Goal: Task Accomplishment & Management: Manage account settings

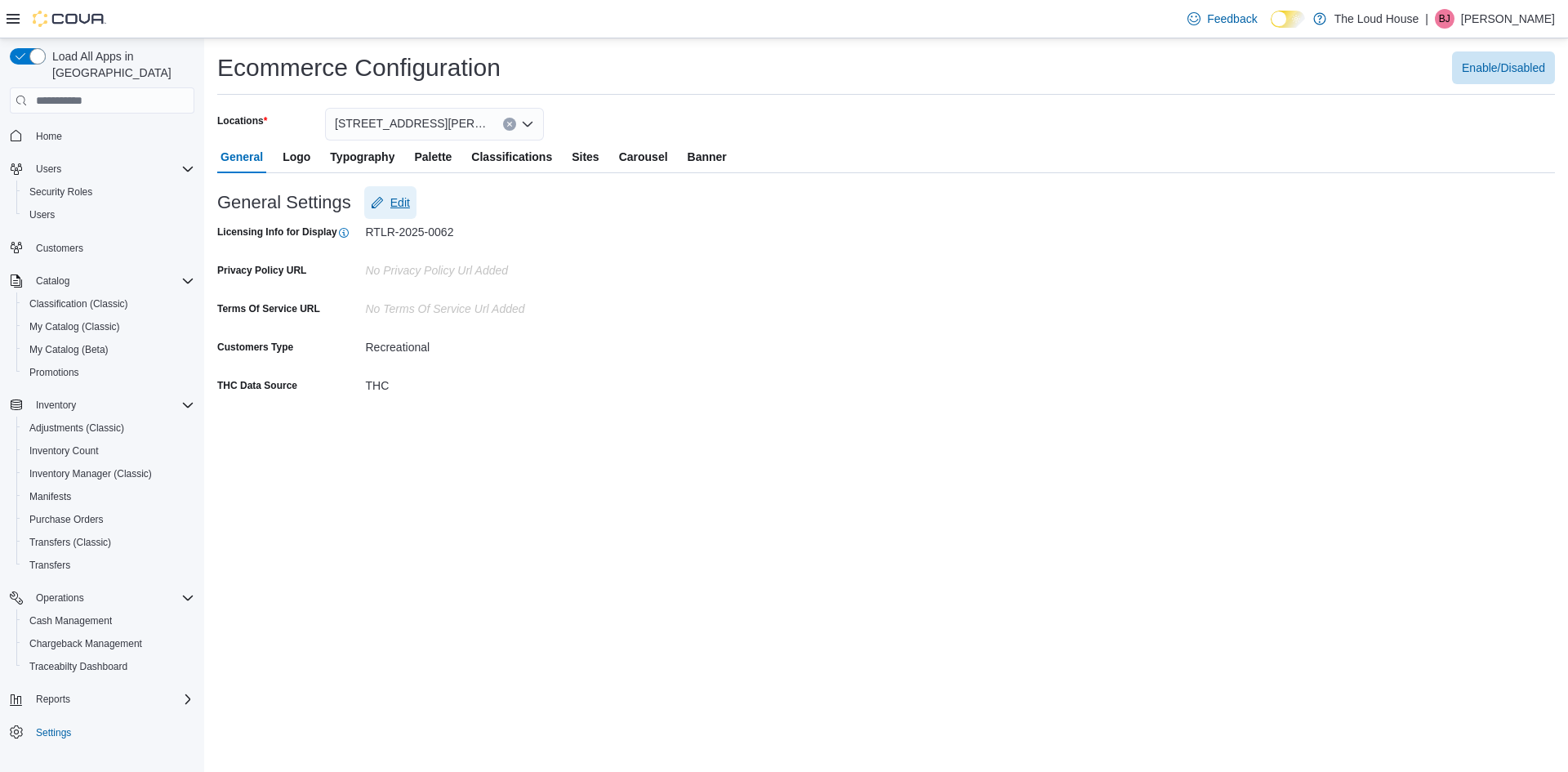
click at [392, 204] on span "Edit" at bounding box center [400, 202] width 20 height 16
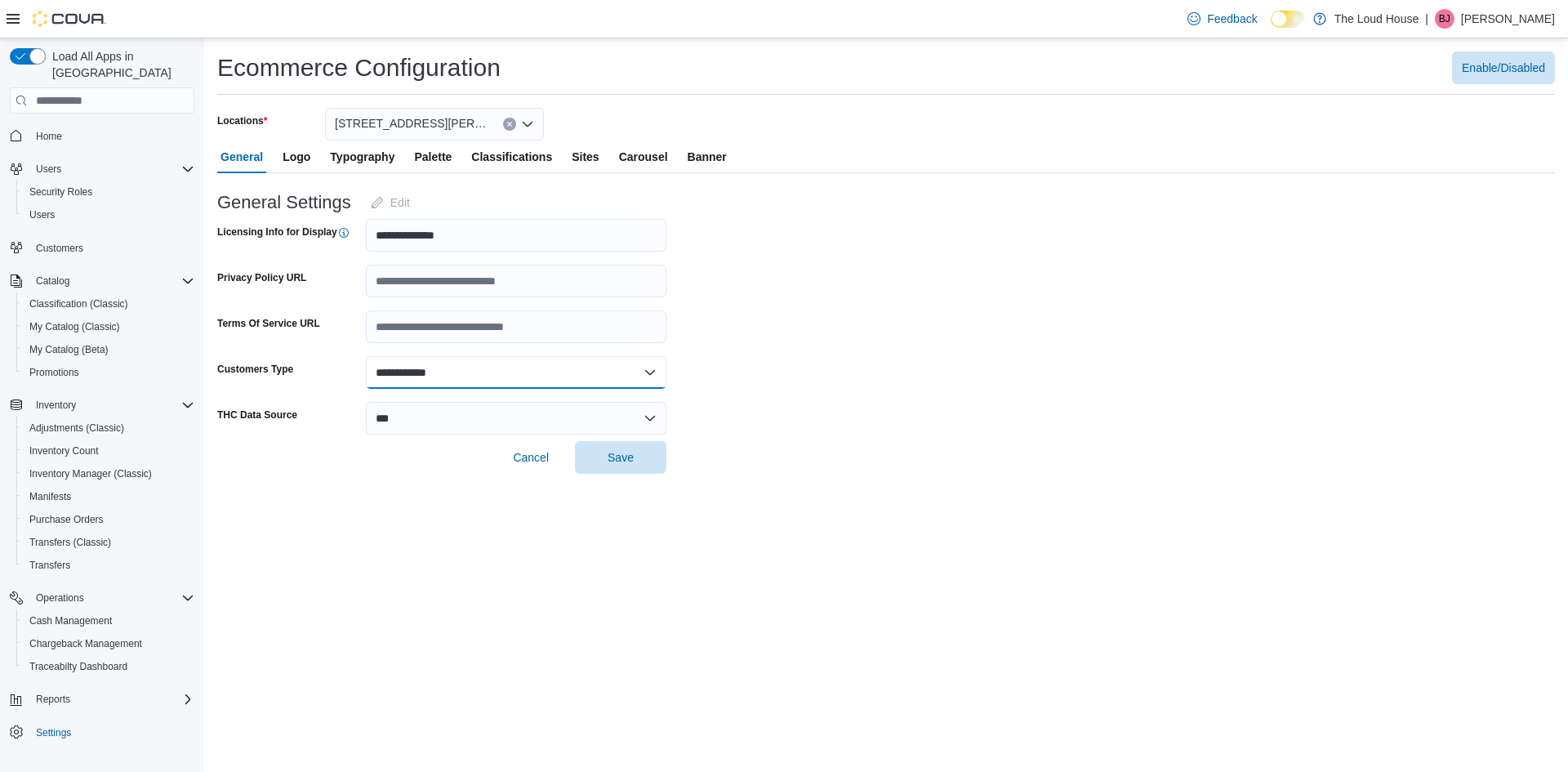
click at [648, 372] on select "**********" at bounding box center [516, 372] width 301 height 33
select select "**********"
click at [366, 356] on select "**********" at bounding box center [516, 372] width 301 height 33
click at [644, 412] on select "**********" at bounding box center [516, 417] width 301 height 33
click at [686, 419] on form "**********" at bounding box center [886, 324] width 1338 height 301
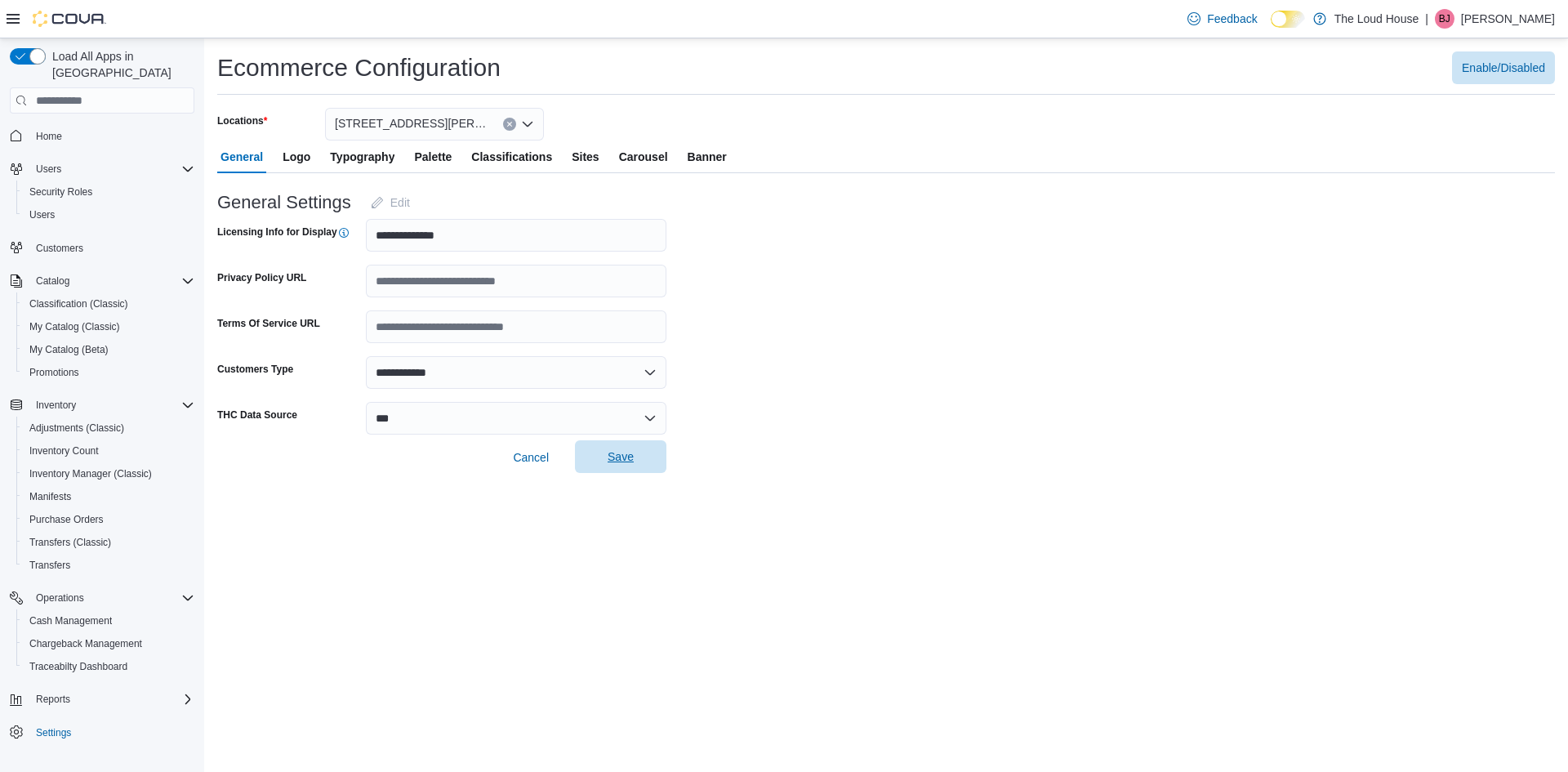
click at [627, 447] on span "Save" at bounding box center [621, 456] width 72 height 33
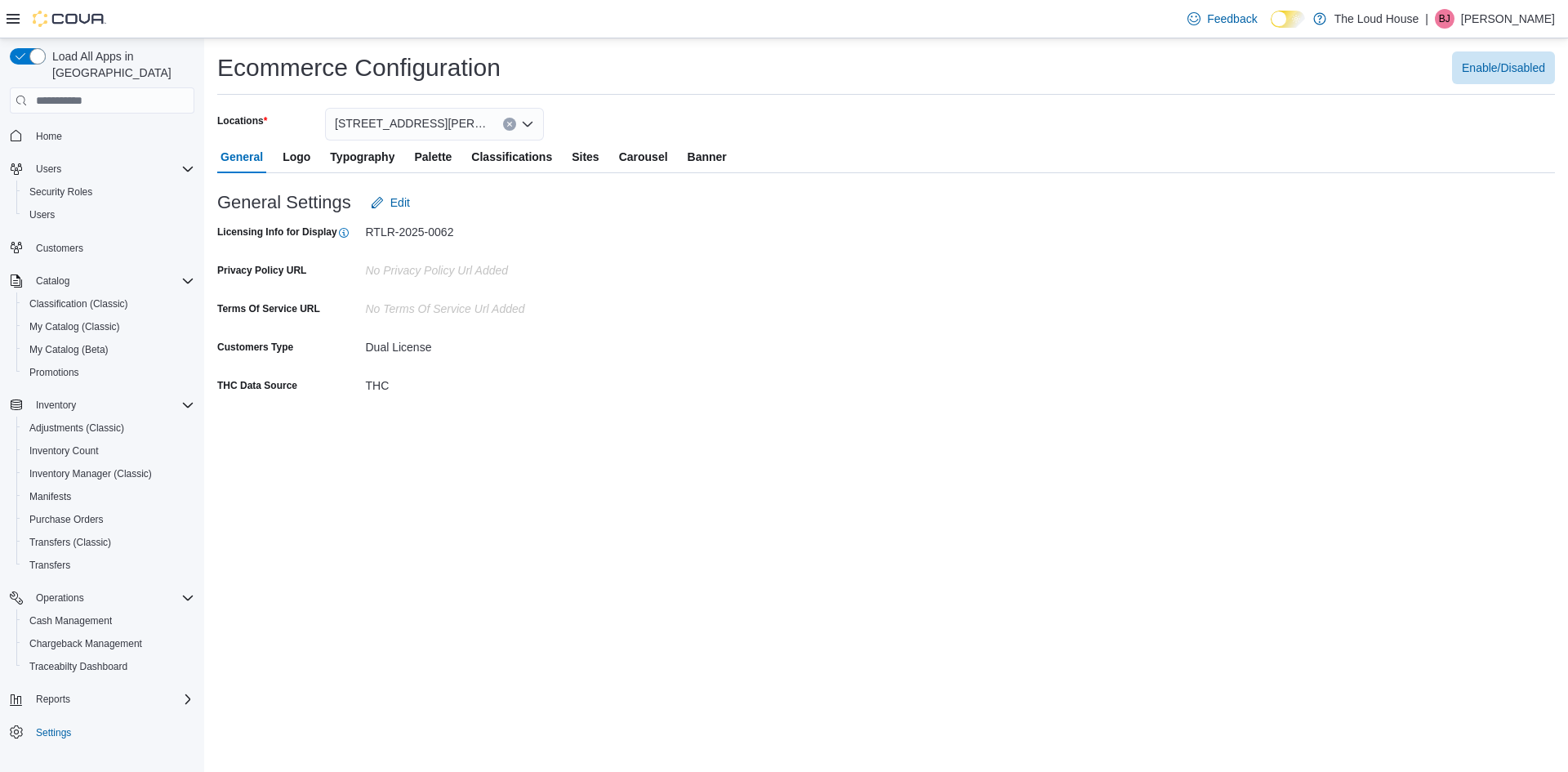
click at [309, 165] on span "Logo" at bounding box center [297, 156] width 28 height 33
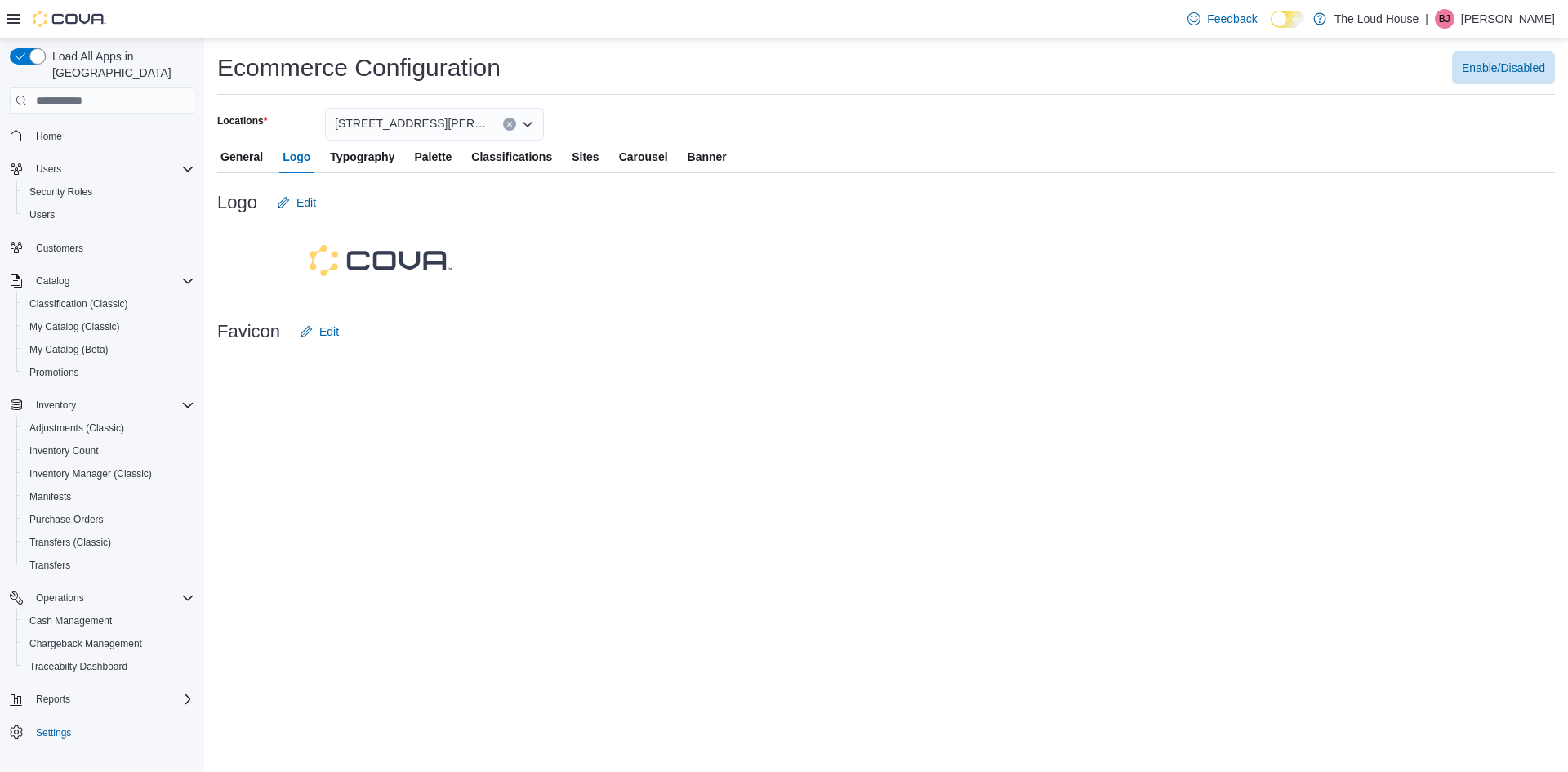
click at [350, 165] on span "Typography" at bounding box center [362, 156] width 65 height 33
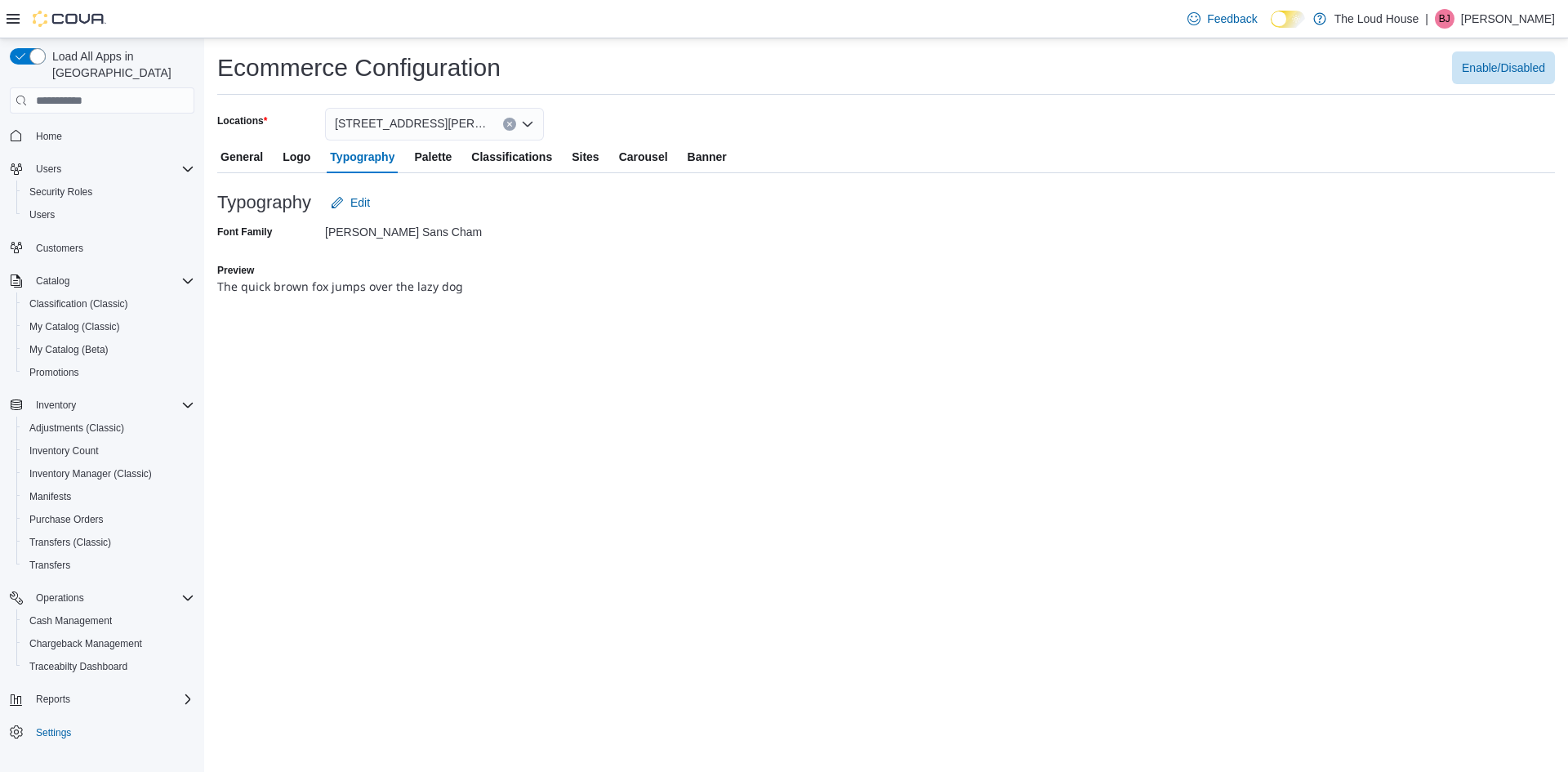
click at [433, 158] on span "Palette" at bounding box center [433, 156] width 38 height 33
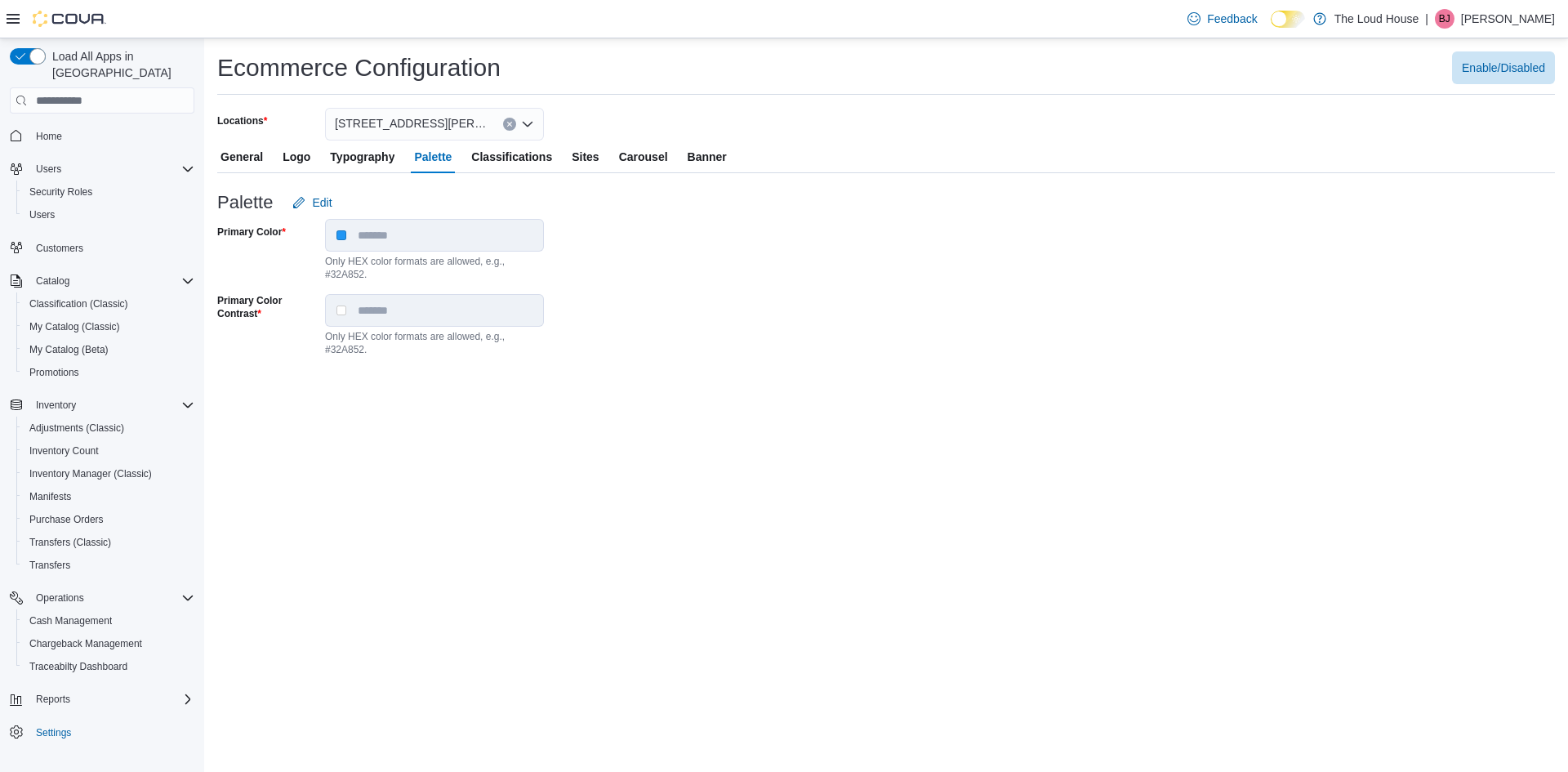
click at [496, 158] on span "Classifications" at bounding box center [511, 156] width 81 height 33
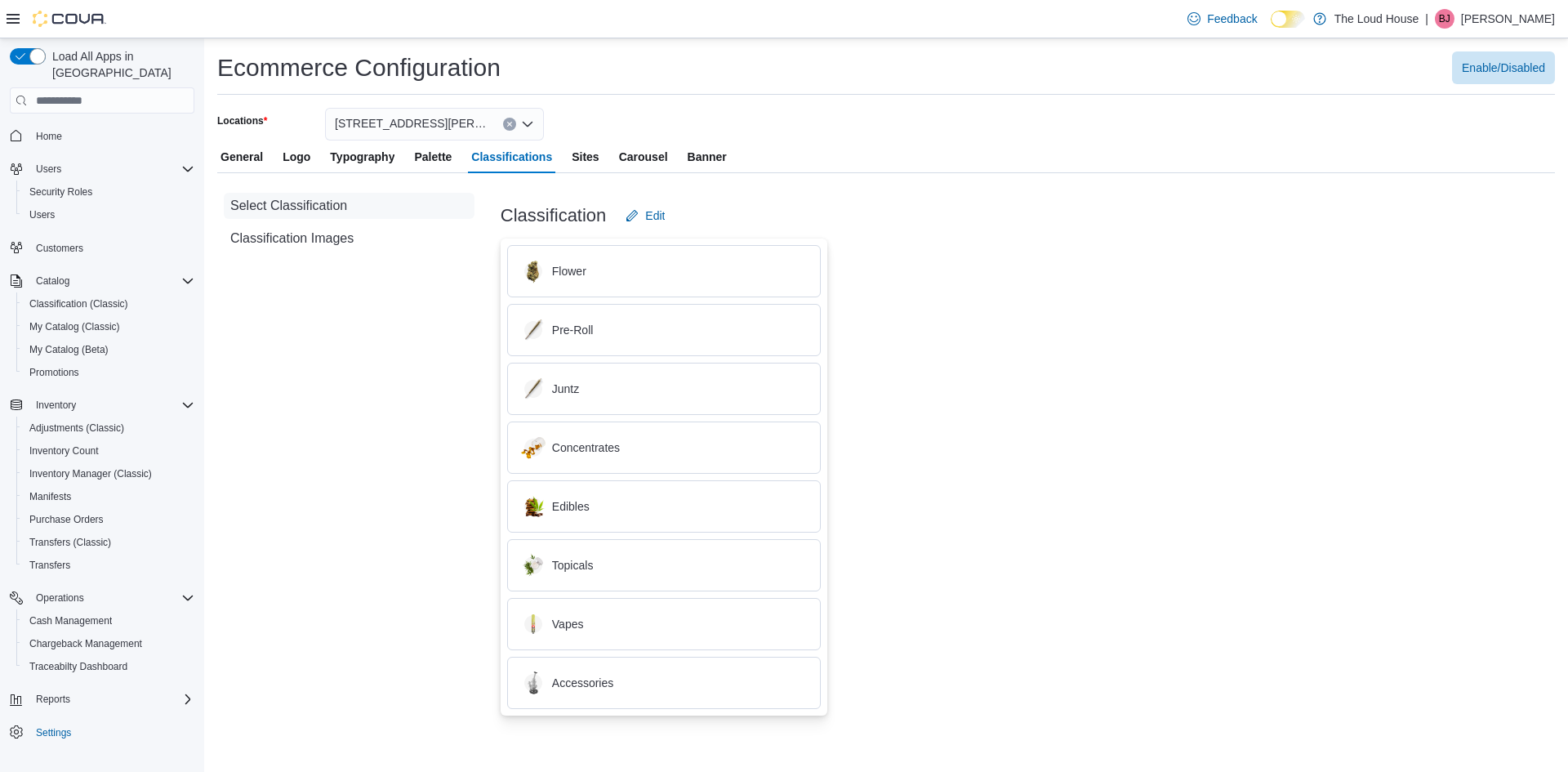
click at [582, 156] on span "Sites" at bounding box center [585, 156] width 27 height 33
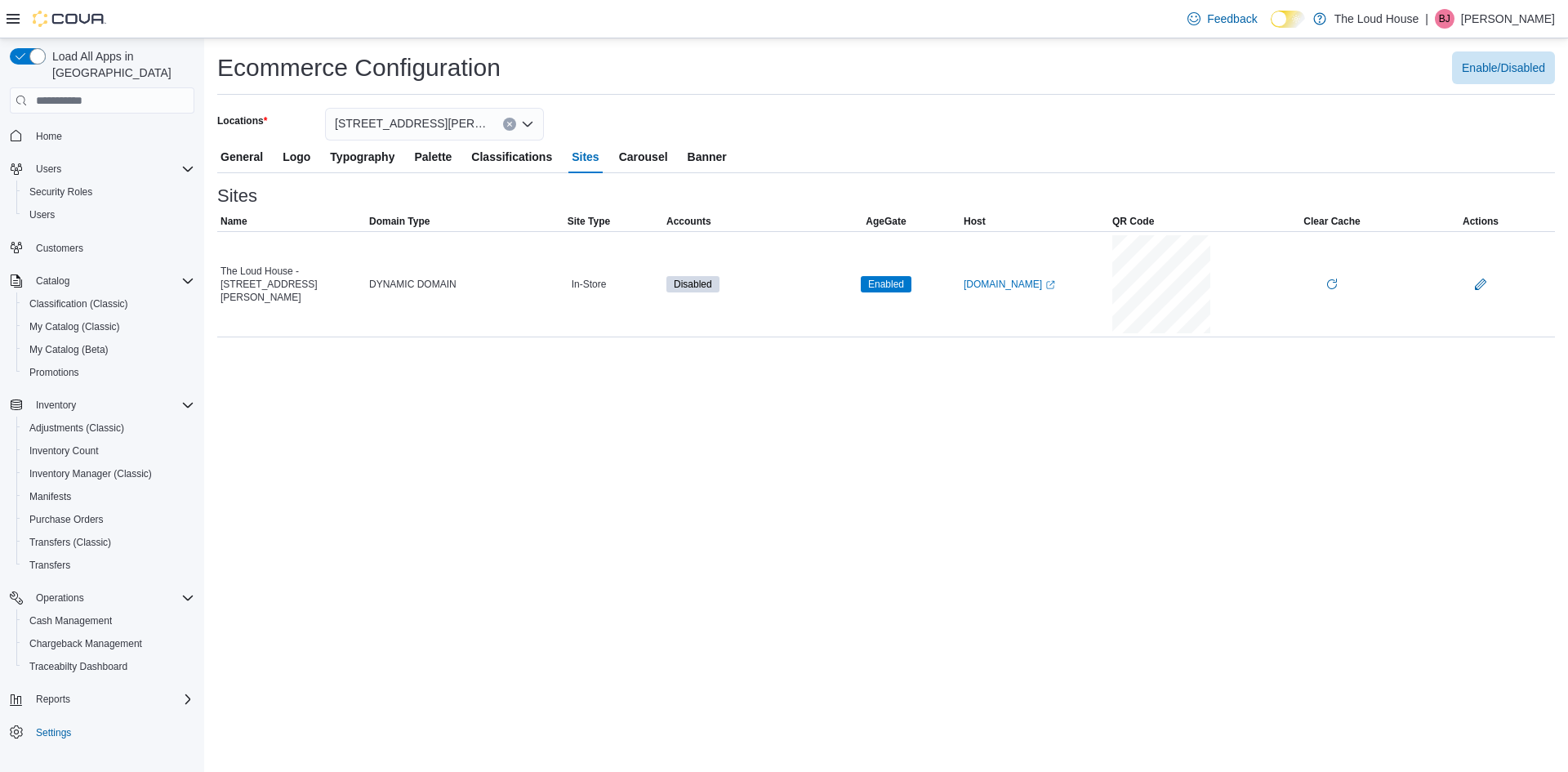
click at [637, 160] on span "Carousel" at bounding box center [643, 156] width 49 height 33
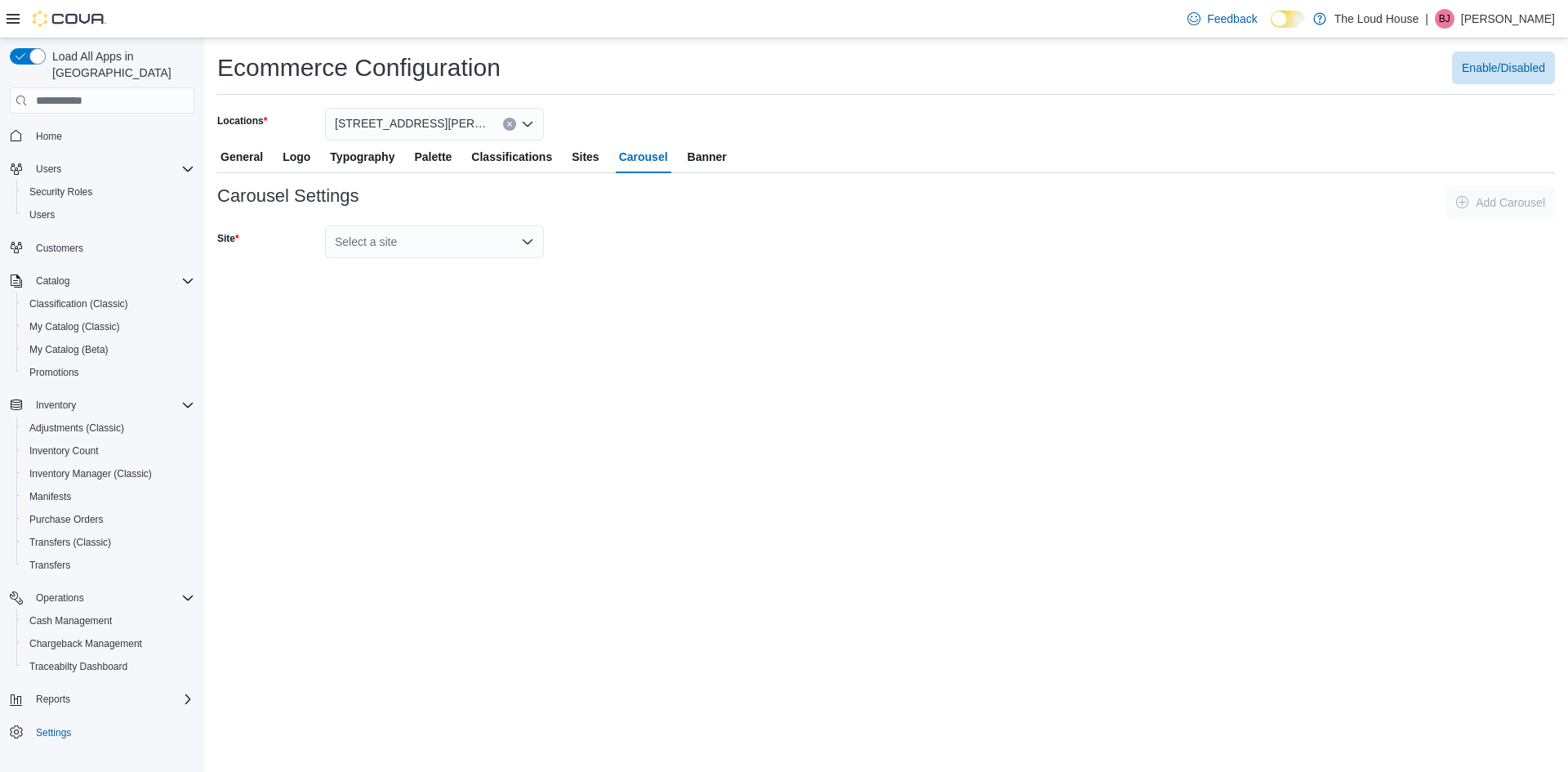
click at [521, 244] on icon "Open list of options" at bounding box center [527, 241] width 13 height 13
click at [473, 267] on span "The Loud House - [STREET_ADDRESS][PERSON_NAME]" at bounding box center [444, 269] width 179 height 16
click at [1462, 198] on icon "button" at bounding box center [1462, 201] width 13 height 13
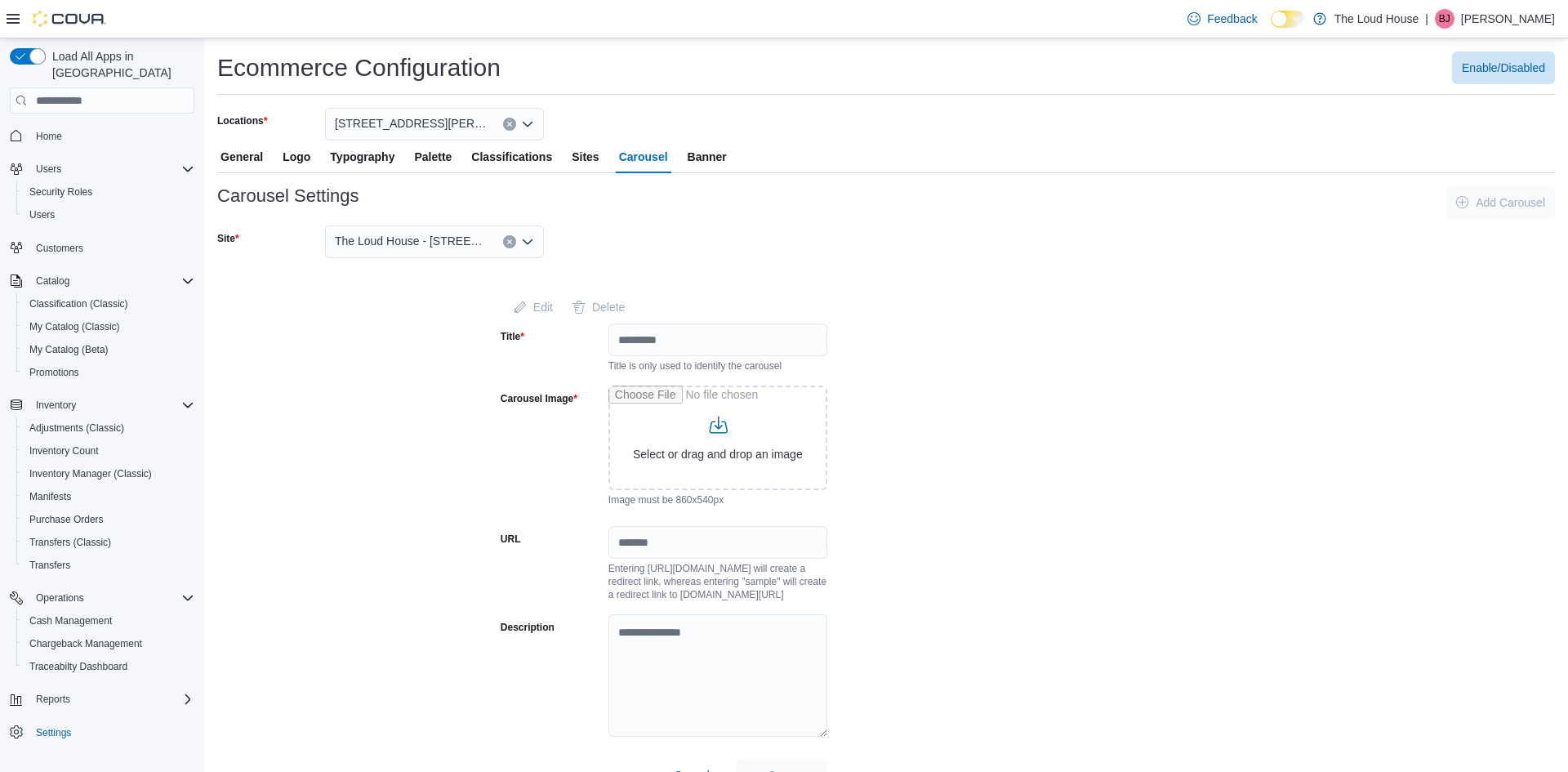
scroll to position [33, 0]
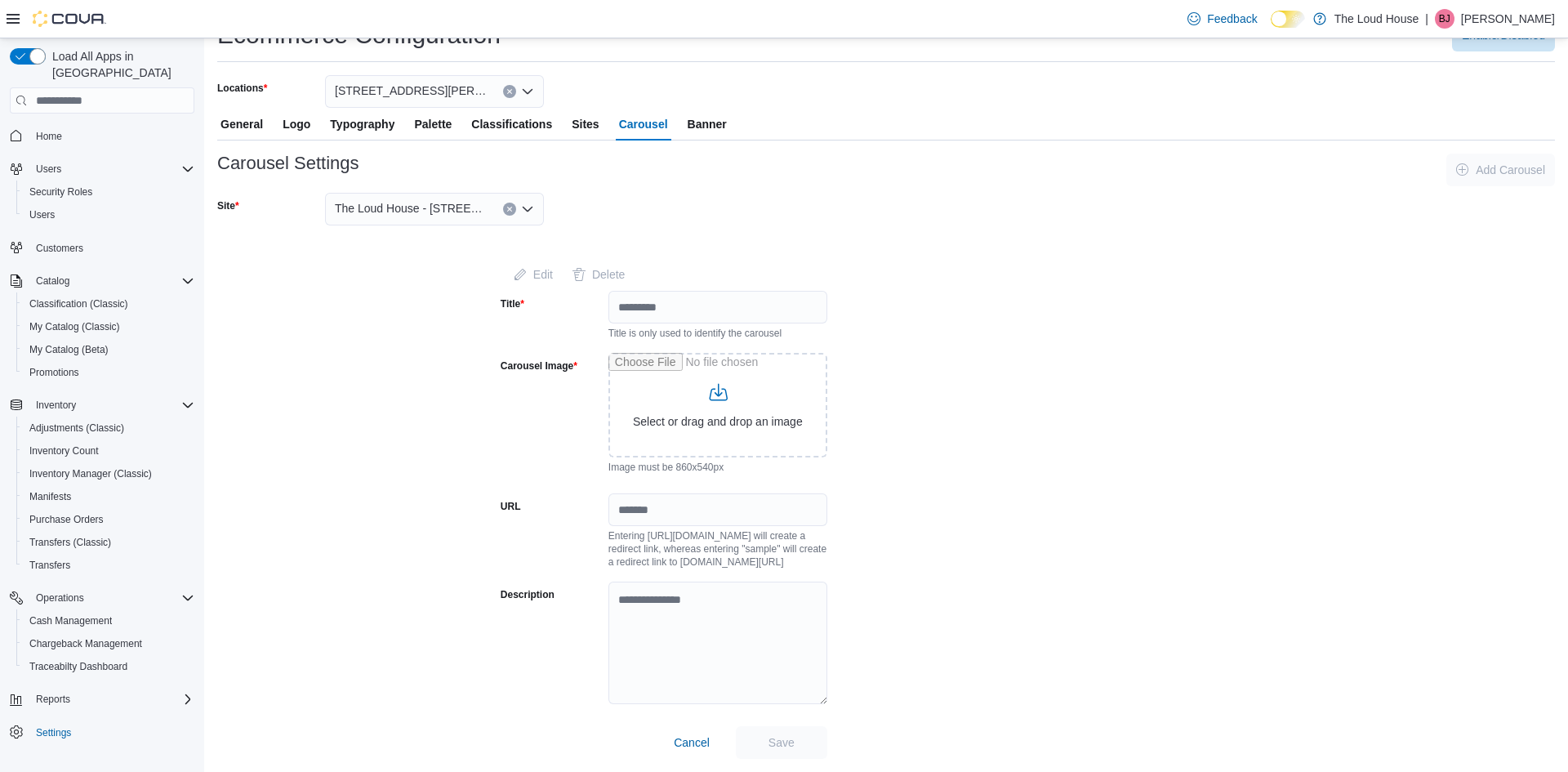
click at [251, 124] on span "General" at bounding box center [241, 124] width 43 height 33
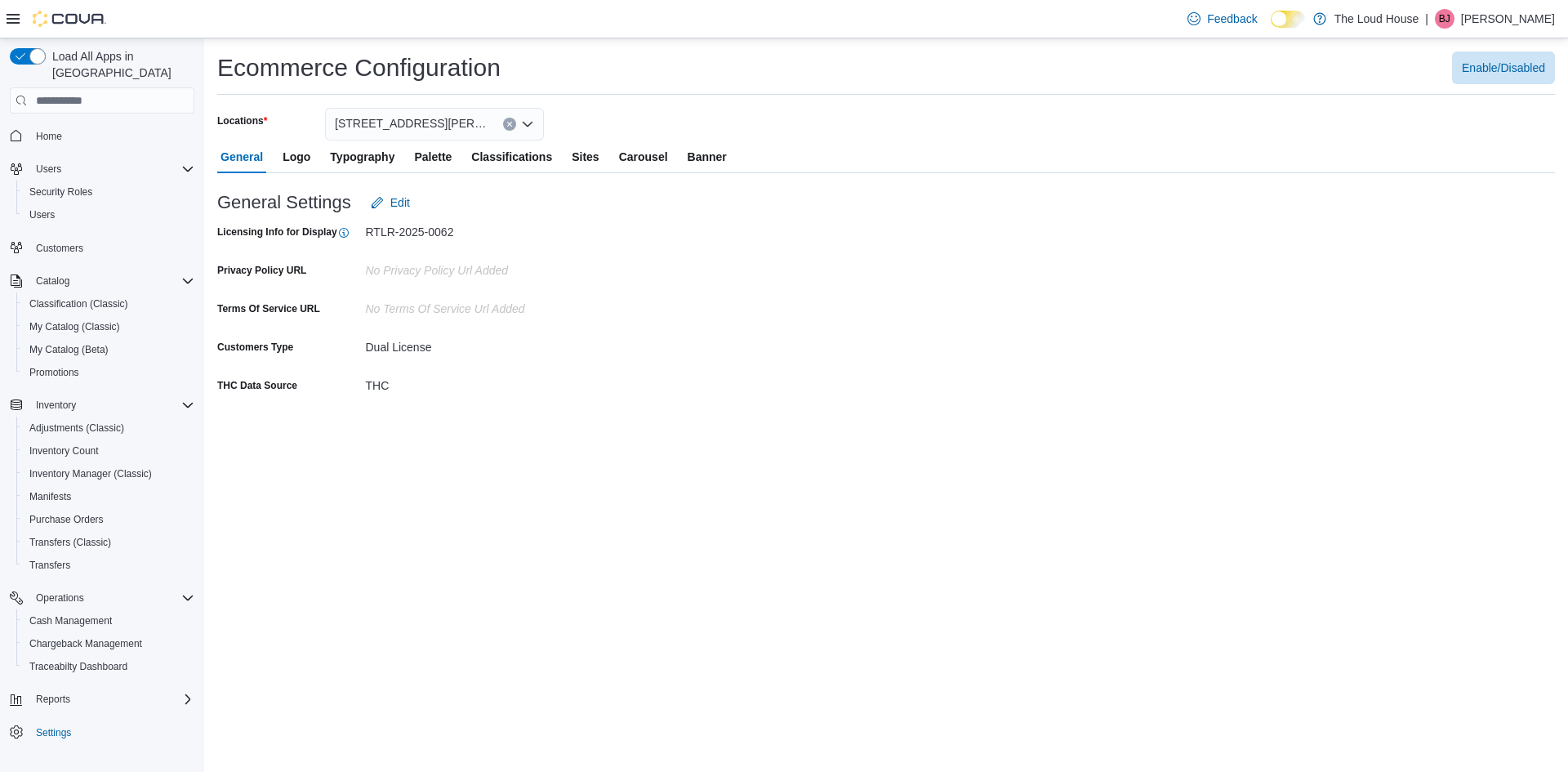
click at [532, 126] on icon "Open list of options" at bounding box center [527, 124] width 13 height 13
click at [615, 331] on div "Licensing Info for Display RTLR-2025-0062 Privacy Policy URL No privacy Policy …" at bounding box center [441, 309] width 449 height 179
click at [1479, 80] on span "Enable/Disabled" at bounding box center [1503, 67] width 84 height 33
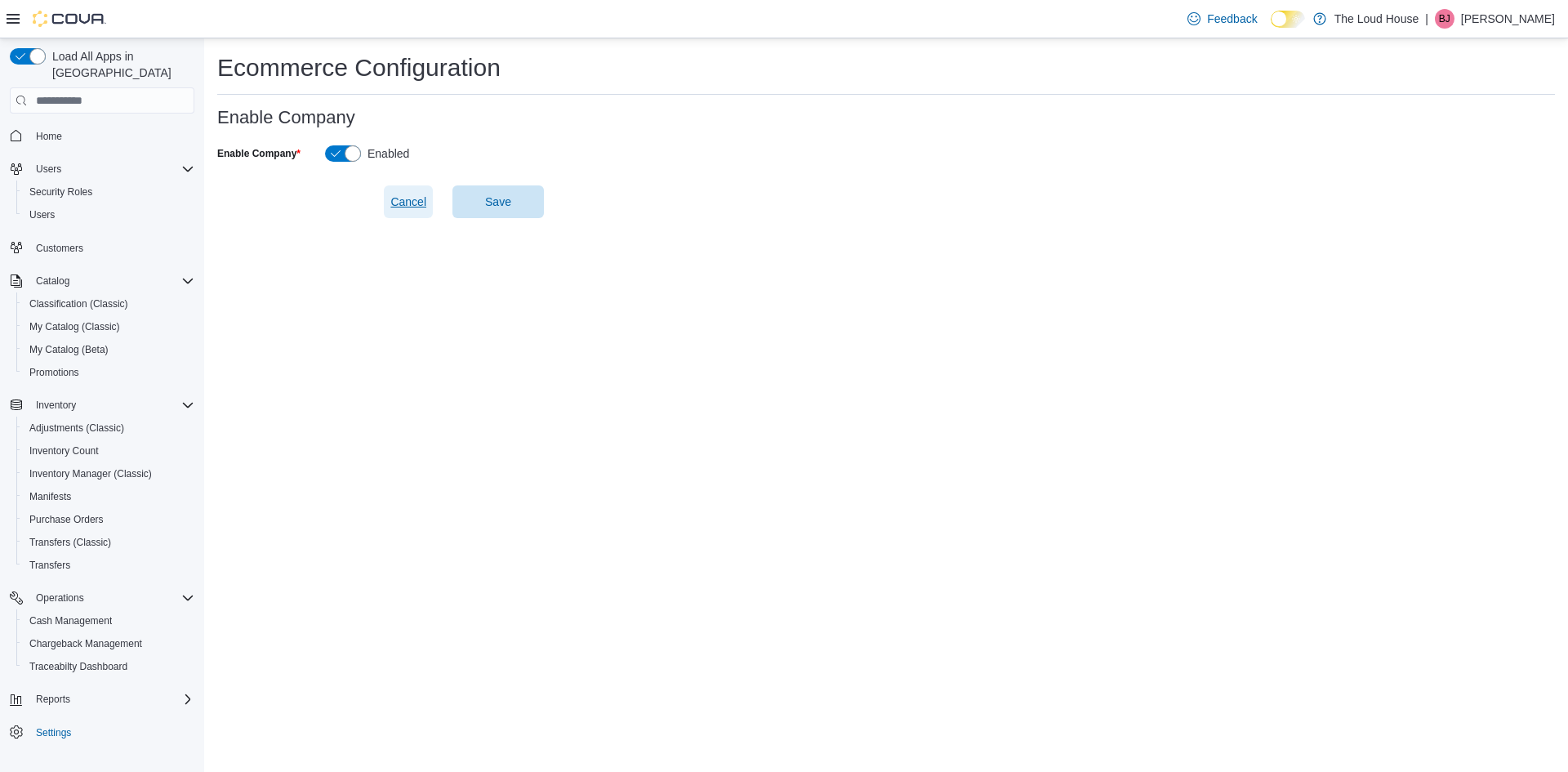
click at [398, 201] on span "Cancel" at bounding box center [408, 201] width 36 height 16
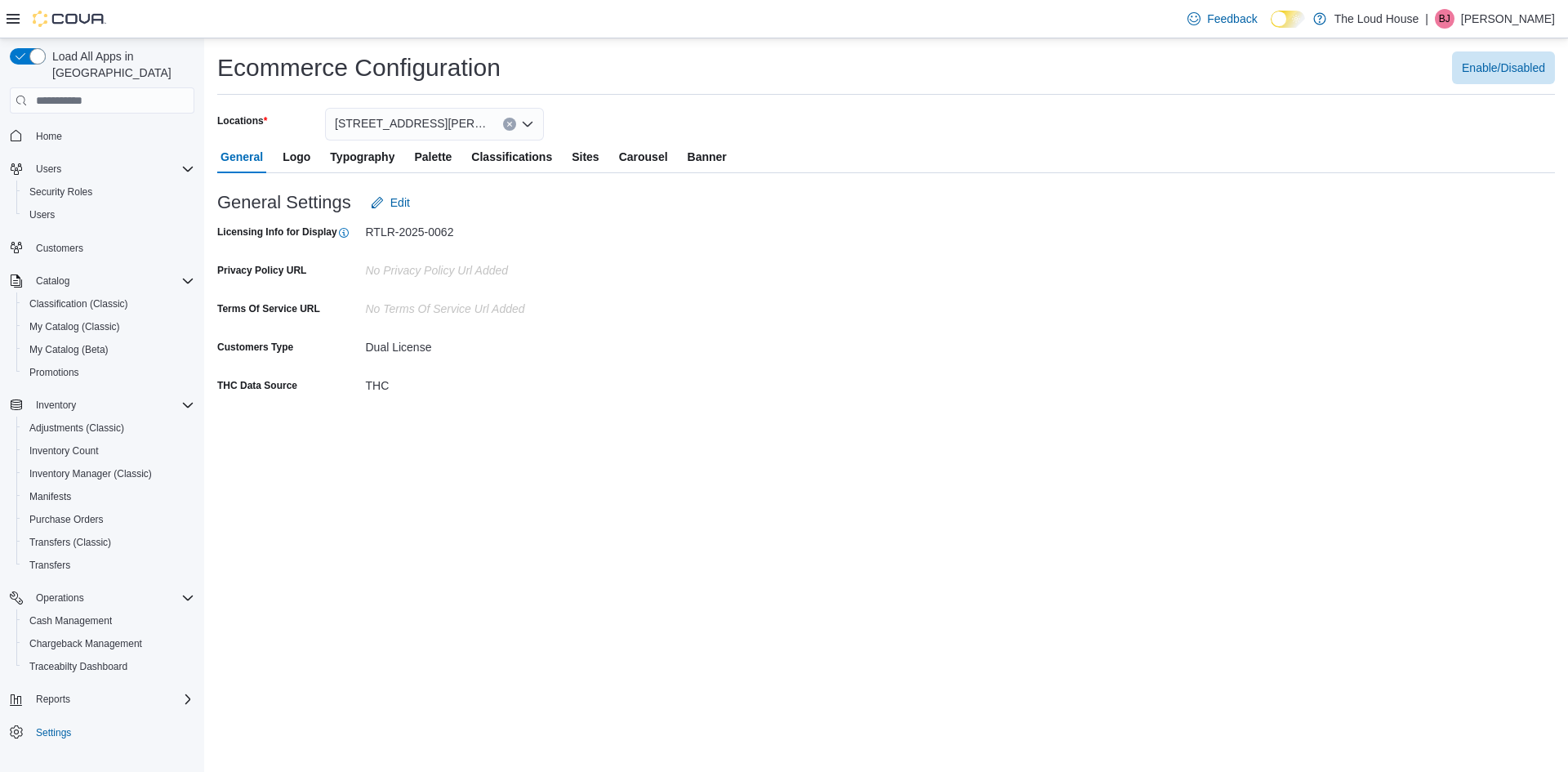
click at [598, 156] on span "Sites" at bounding box center [585, 156] width 27 height 33
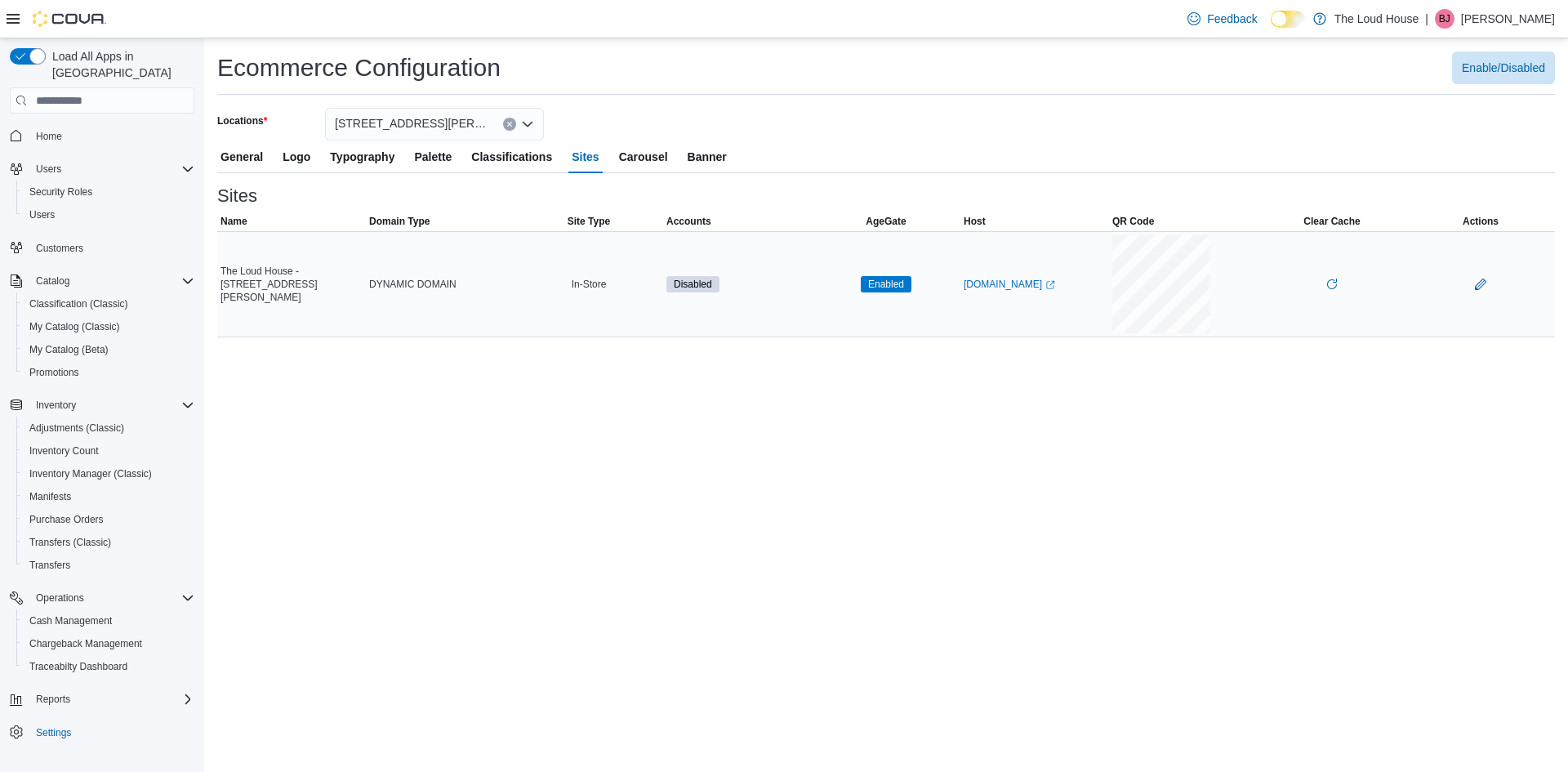
click at [713, 285] on span "Disabled" at bounding box center [692, 284] width 53 height 16
click at [591, 287] on div "In-Store" at bounding box center [588, 284] width 148 height 20
click at [1011, 289] on link "[DOMAIN_NAME] (opens in a new tab or window)" at bounding box center [1009, 284] width 92 height 13
click at [1479, 283] on button "button" at bounding box center [1480, 284] width 20 height 20
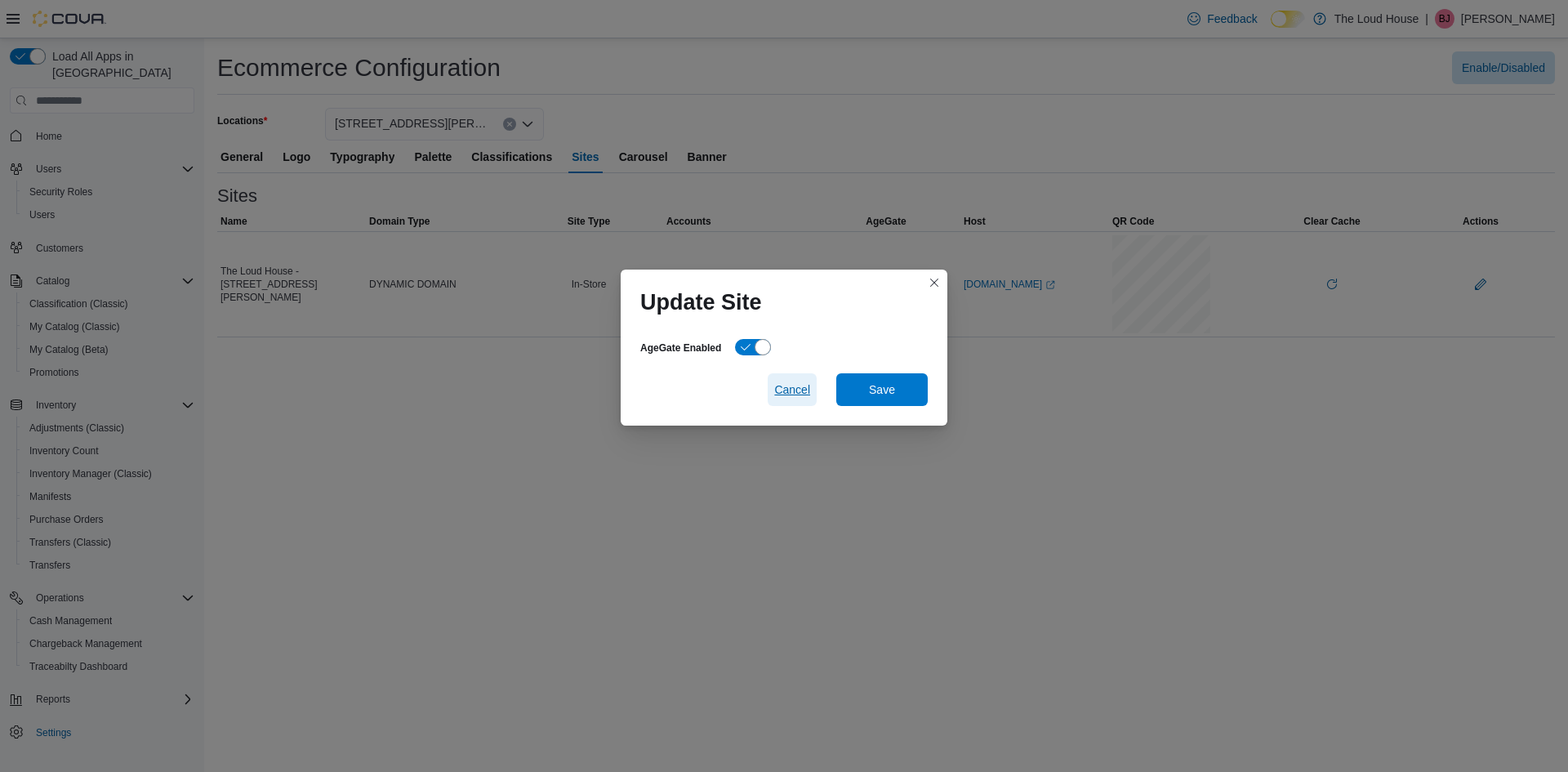
click at [786, 389] on span "Cancel" at bounding box center [792, 389] width 36 height 16
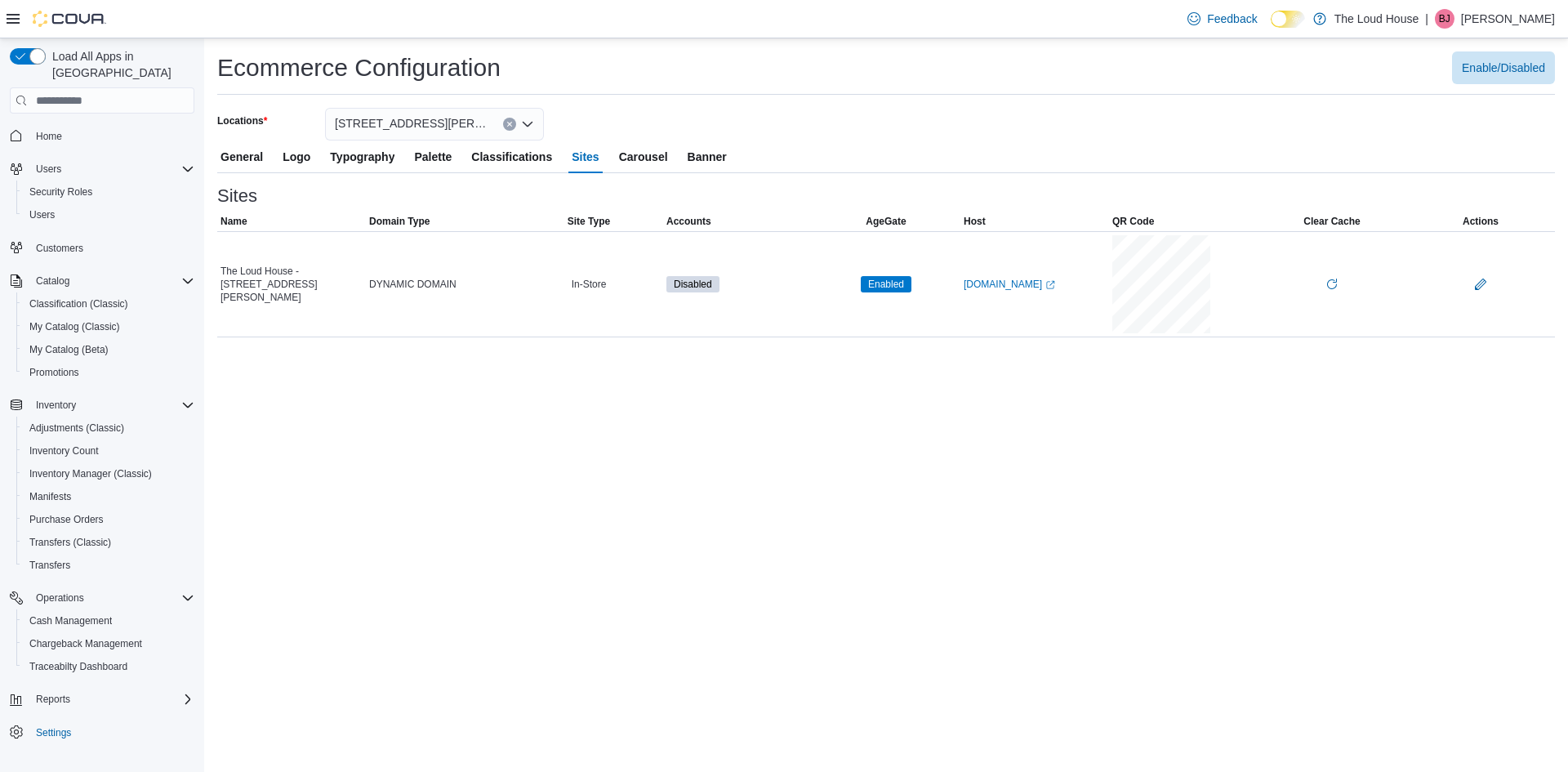
click at [527, 162] on span "Classifications" at bounding box center [511, 156] width 81 height 33
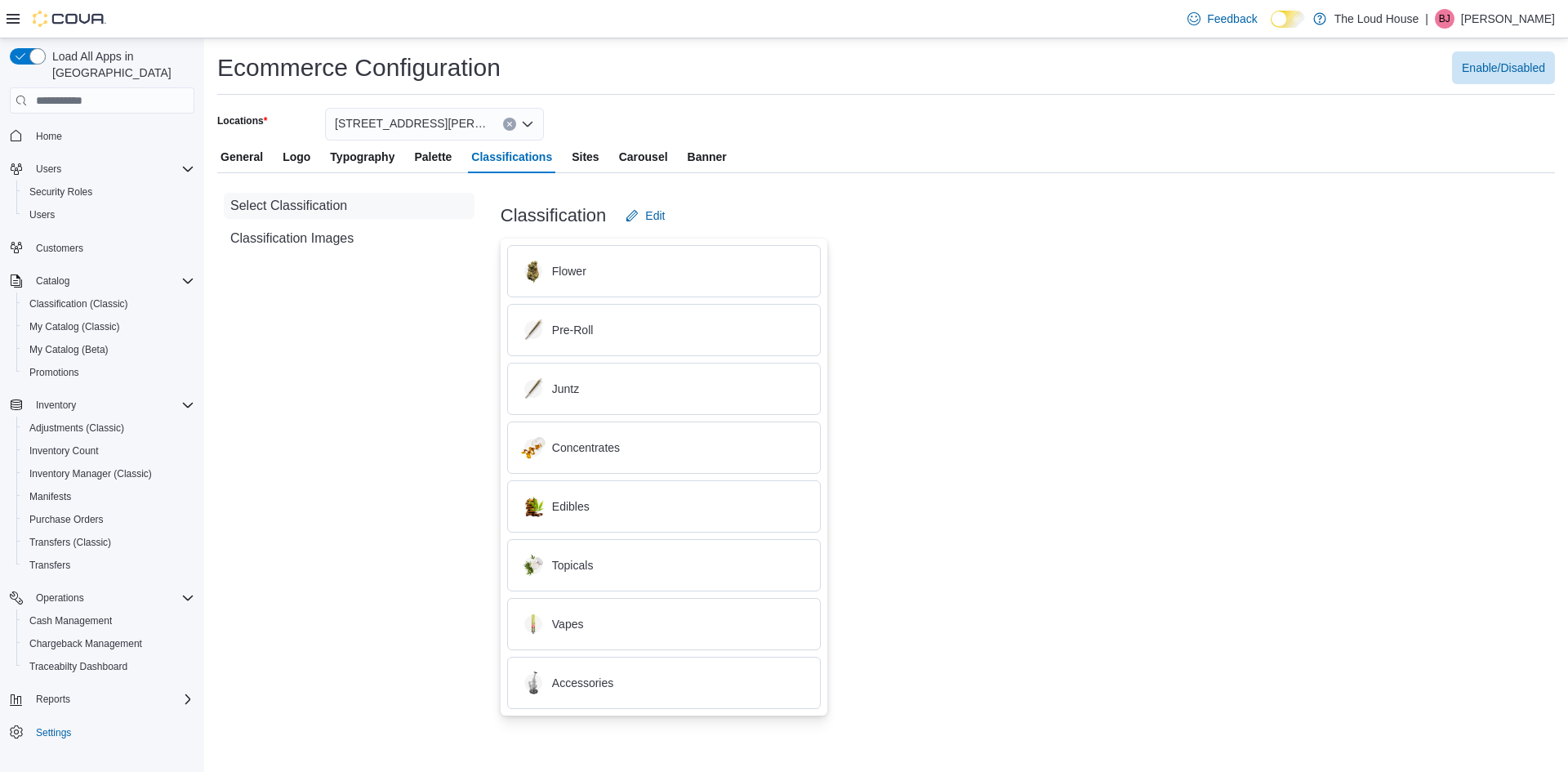
click at [369, 158] on span "Typography" at bounding box center [362, 156] width 65 height 33
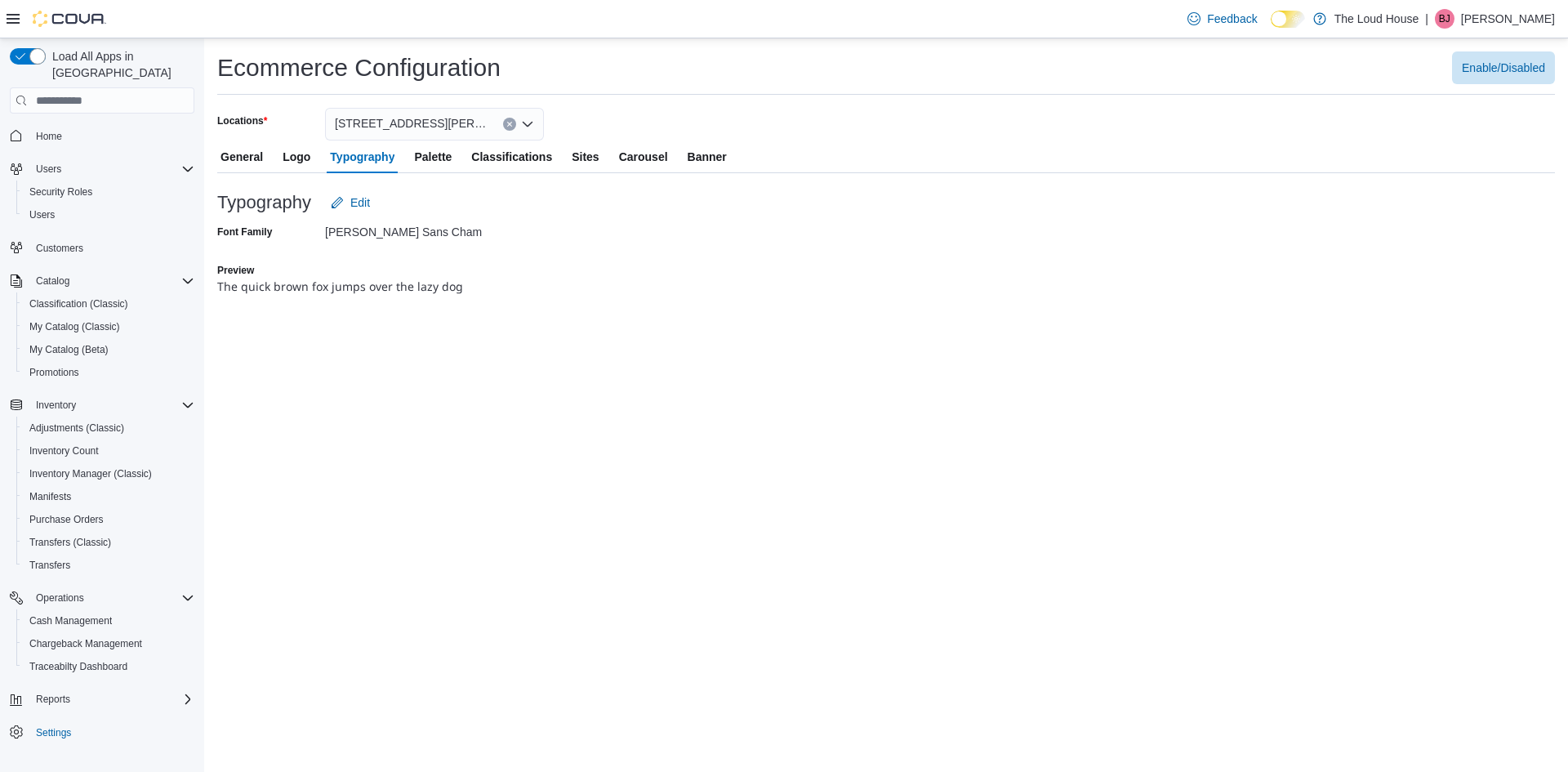
click at [317, 151] on div "General Logo Typography Palette Classifications Sites Carousel Banner" at bounding box center [886, 156] width 1338 height 33
click at [306, 151] on span "Logo" at bounding box center [297, 156] width 28 height 33
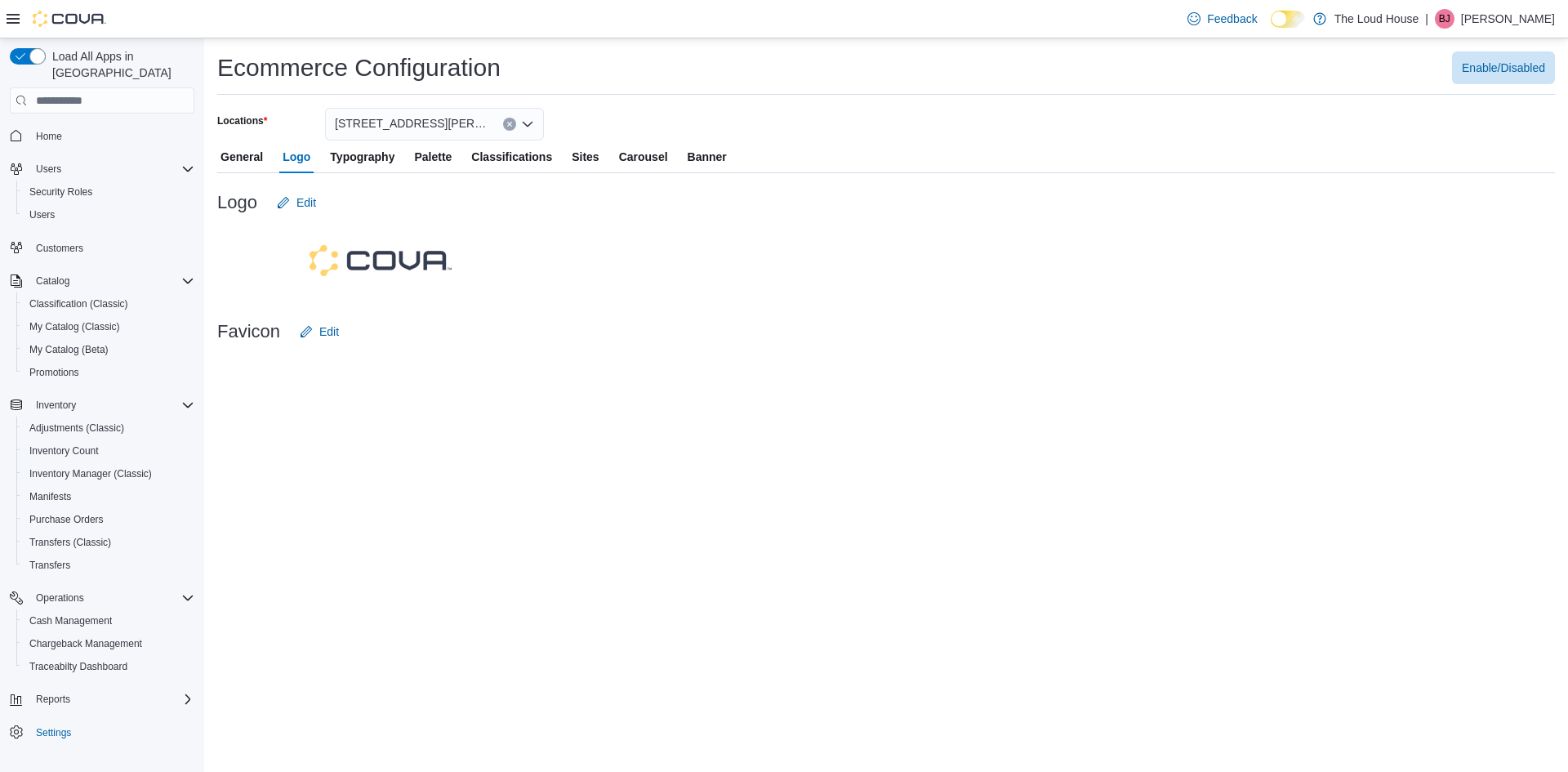
click at [247, 158] on span "General" at bounding box center [241, 156] width 43 height 33
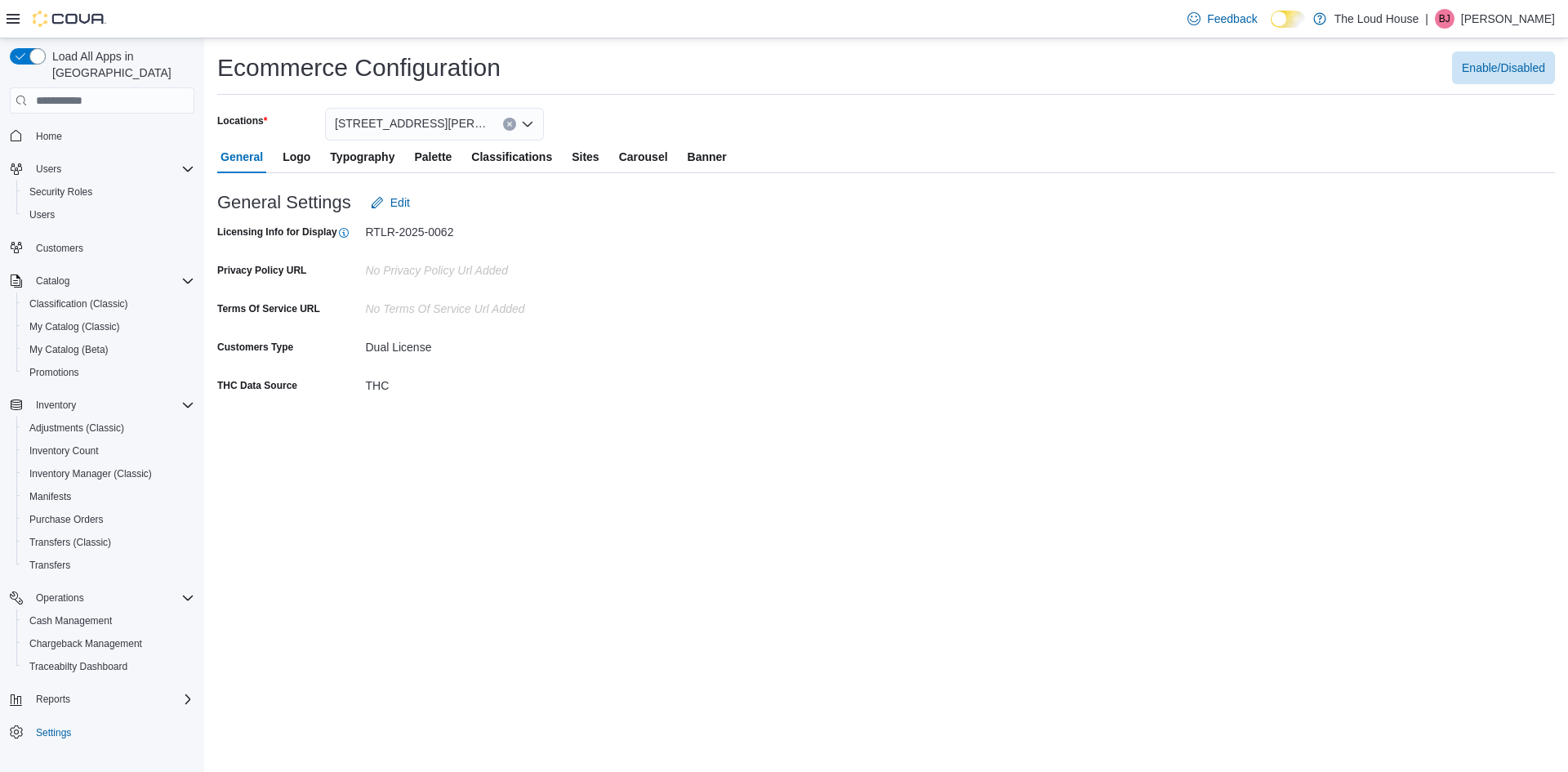
click at [703, 153] on span "Banner" at bounding box center [706, 156] width 39 height 33
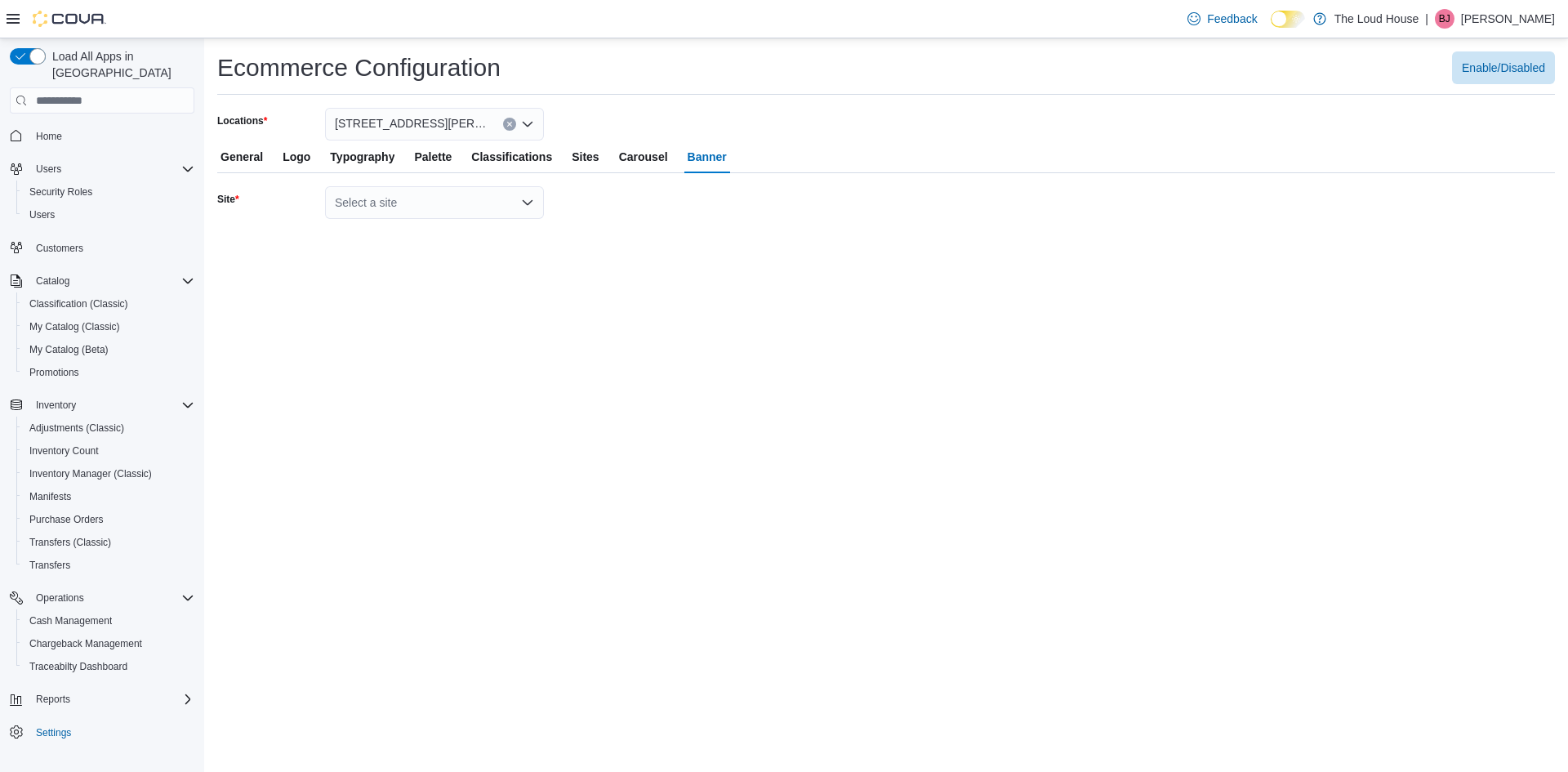
click at [528, 201] on icon "Open list of options" at bounding box center [527, 202] width 13 height 13
click at [448, 228] on span "The Loud House - [STREET_ADDRESS][PERSON_NAME]" at bounding box center [444, 230] width 179 height 16
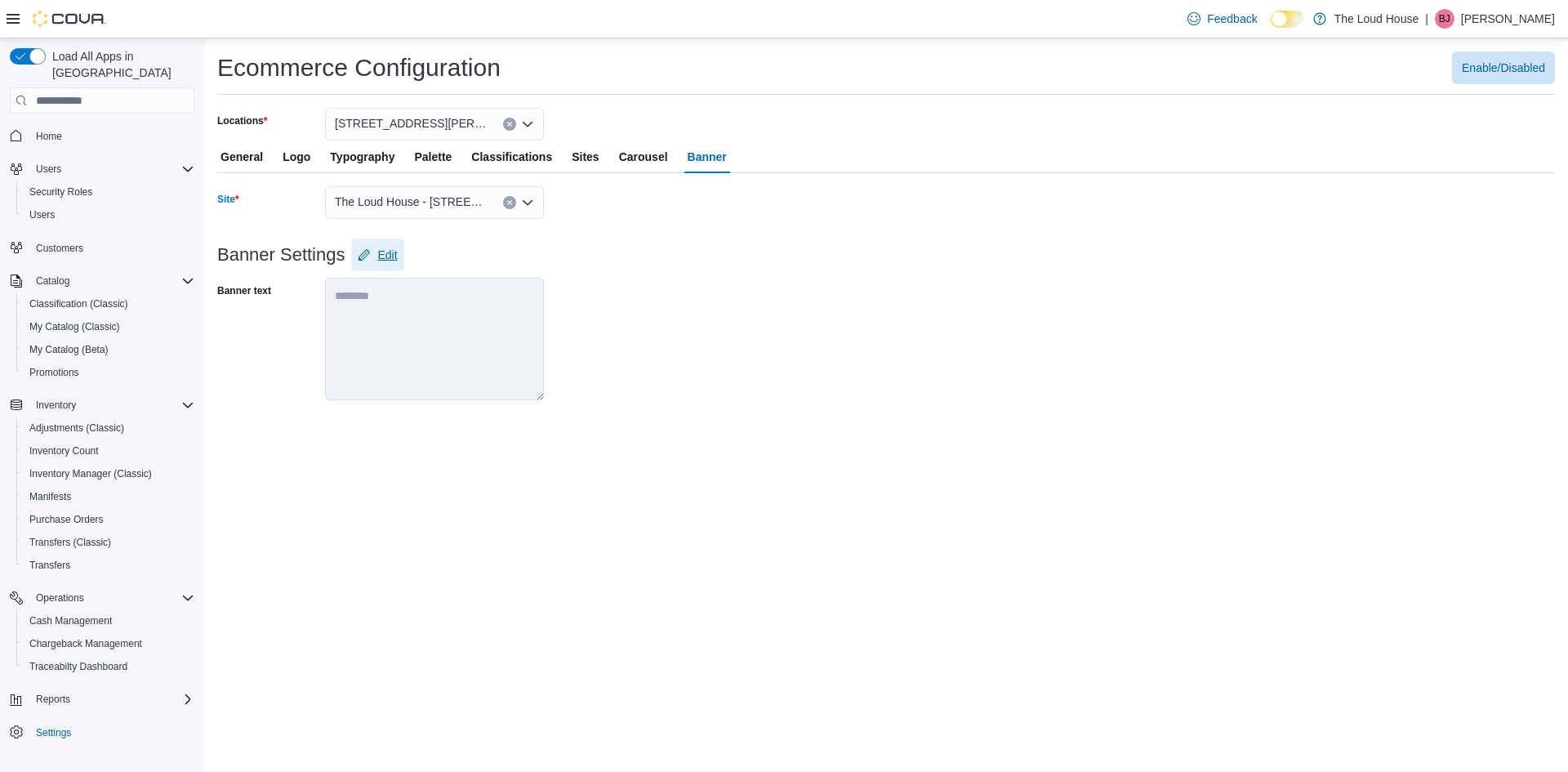
click at [387, 261] on span "Edit" at bounding box center [388, 255] width 20 height 16
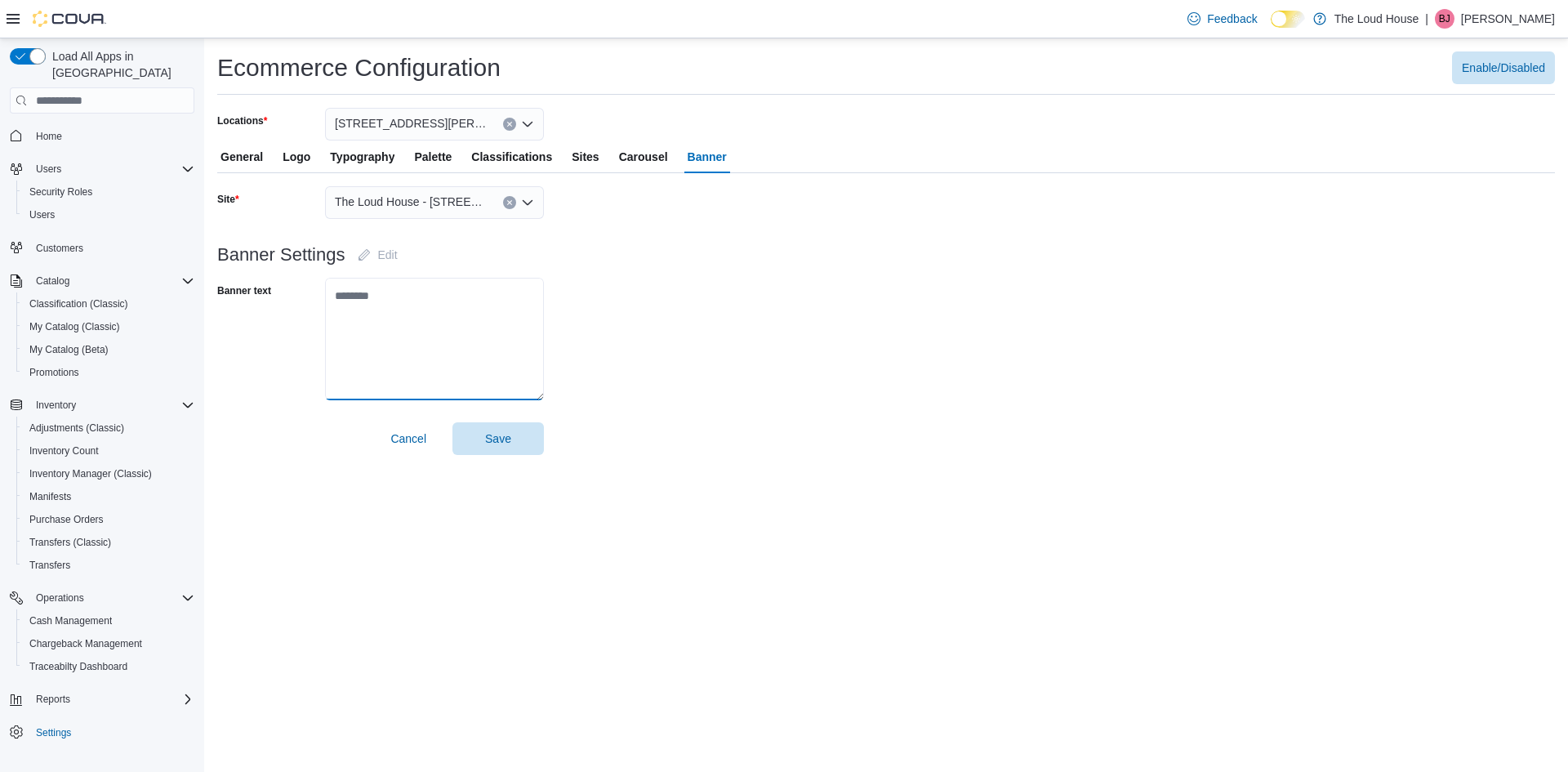
click at [380, 293] on textarea "Banner text" at bounding box center [434, 339] width 219 height 123
type textarea "**********"
click at [501, 438] on span "Save" at bounding box center [498, 437] width 26 height 16
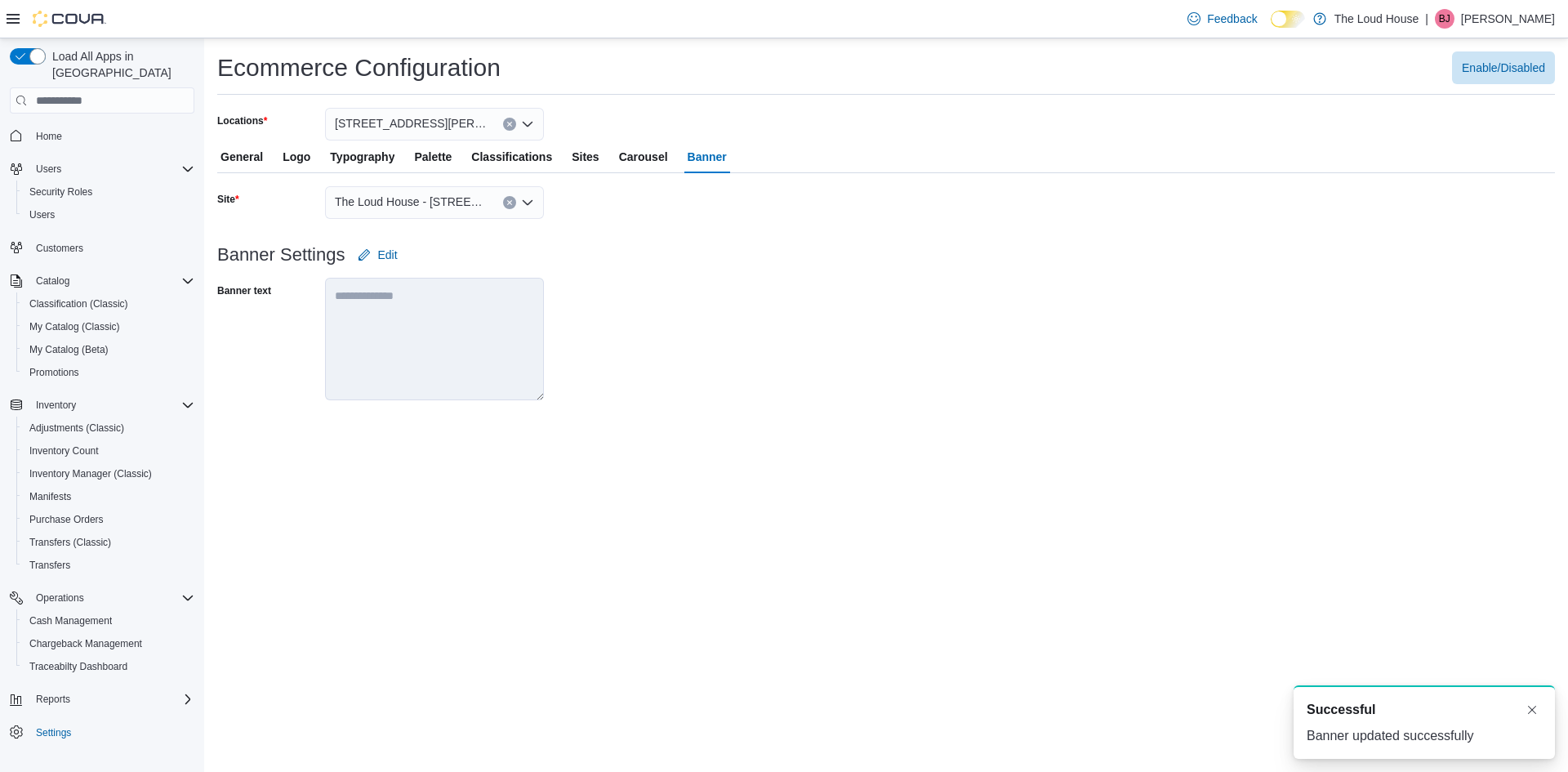
click at [646, 160] on span "Carousel" at bounding box center [643, 156] width 49 height 33
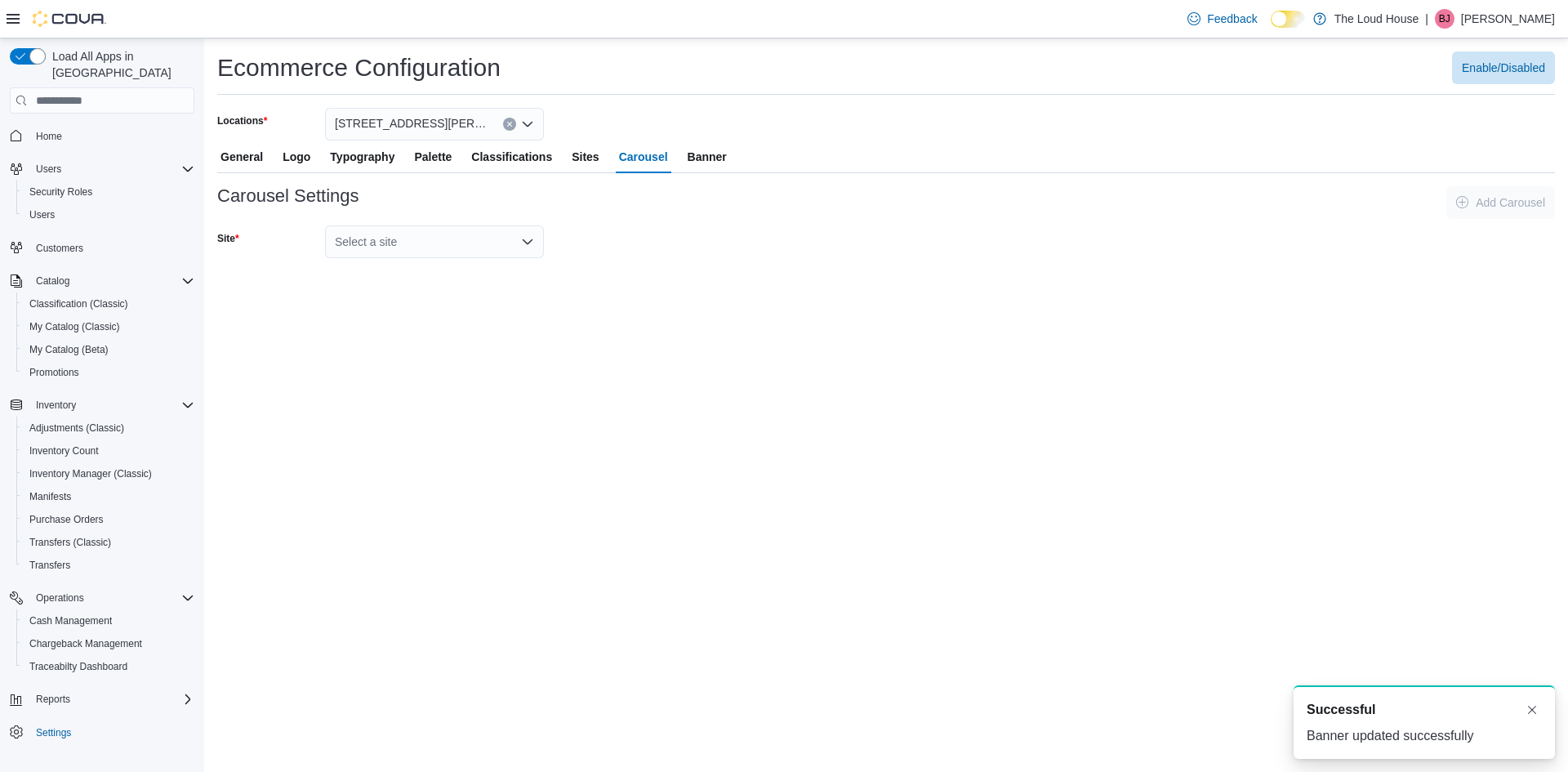
click at [533, 236] on icon "Open list of options" at bounding box center [527, 241] width 13 height 13
click at [475, 270] on span "The Loud House - [STREET_ADDRESS][PERSON_NAME]" at bounding box center [444, 269] width 179 height 16
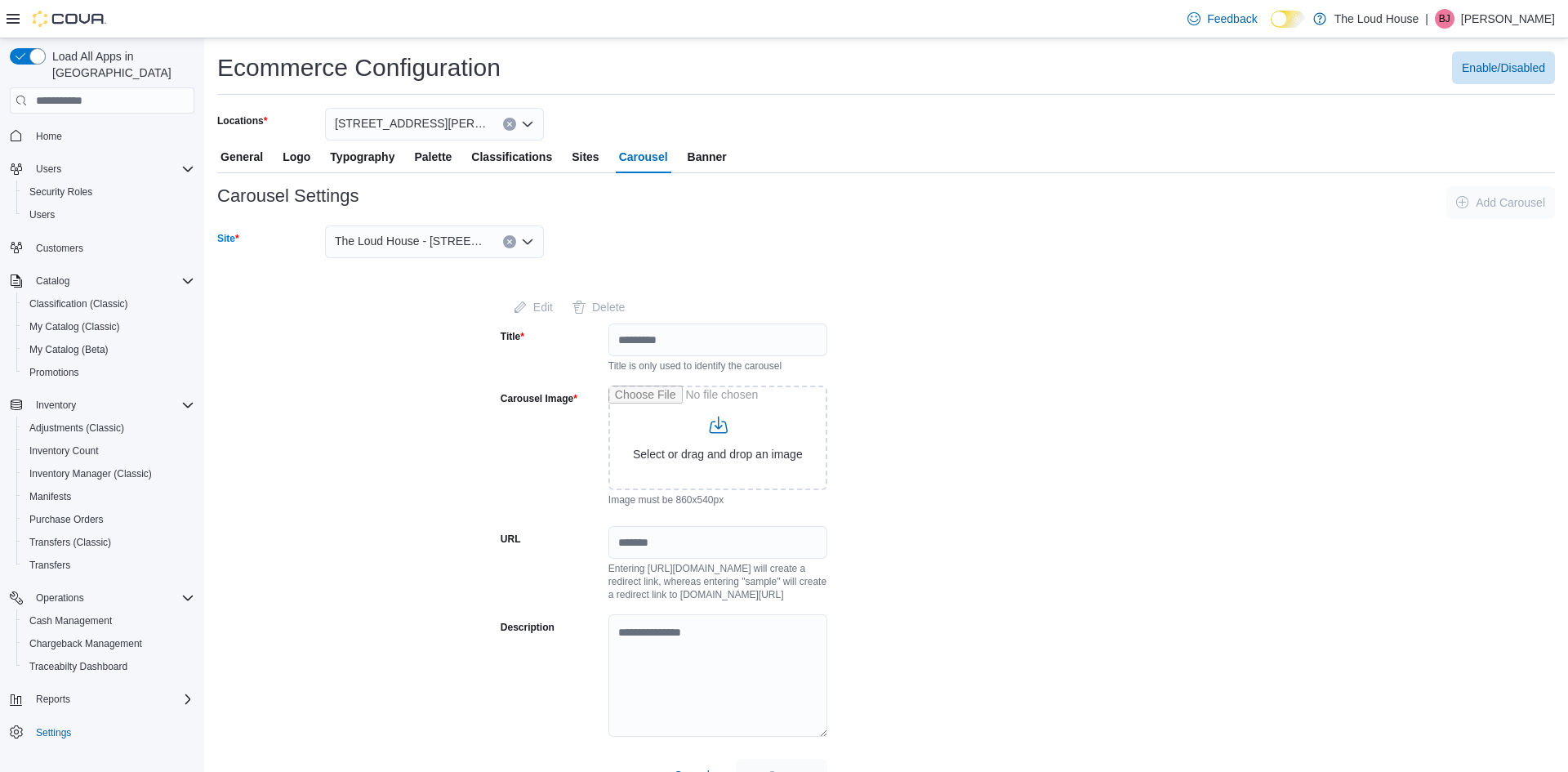
scroll to position [33, 0]
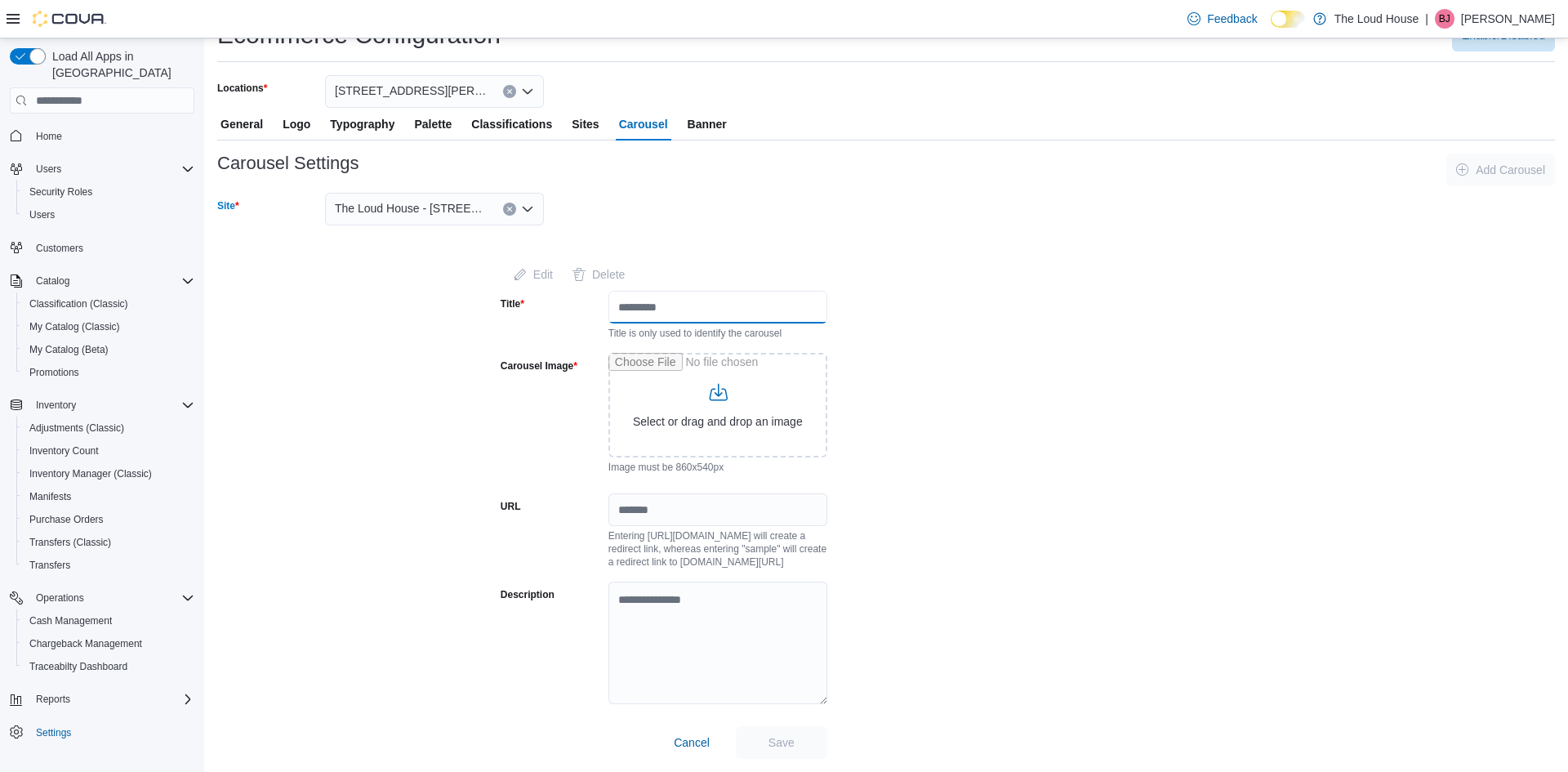
click at [710, 306] on input "Title" at bounding box center [718, 307] width 219 height 33
type input "***"
click at [767, 736] on span "Save" at bounding box center [781, 741] width 72 height 33
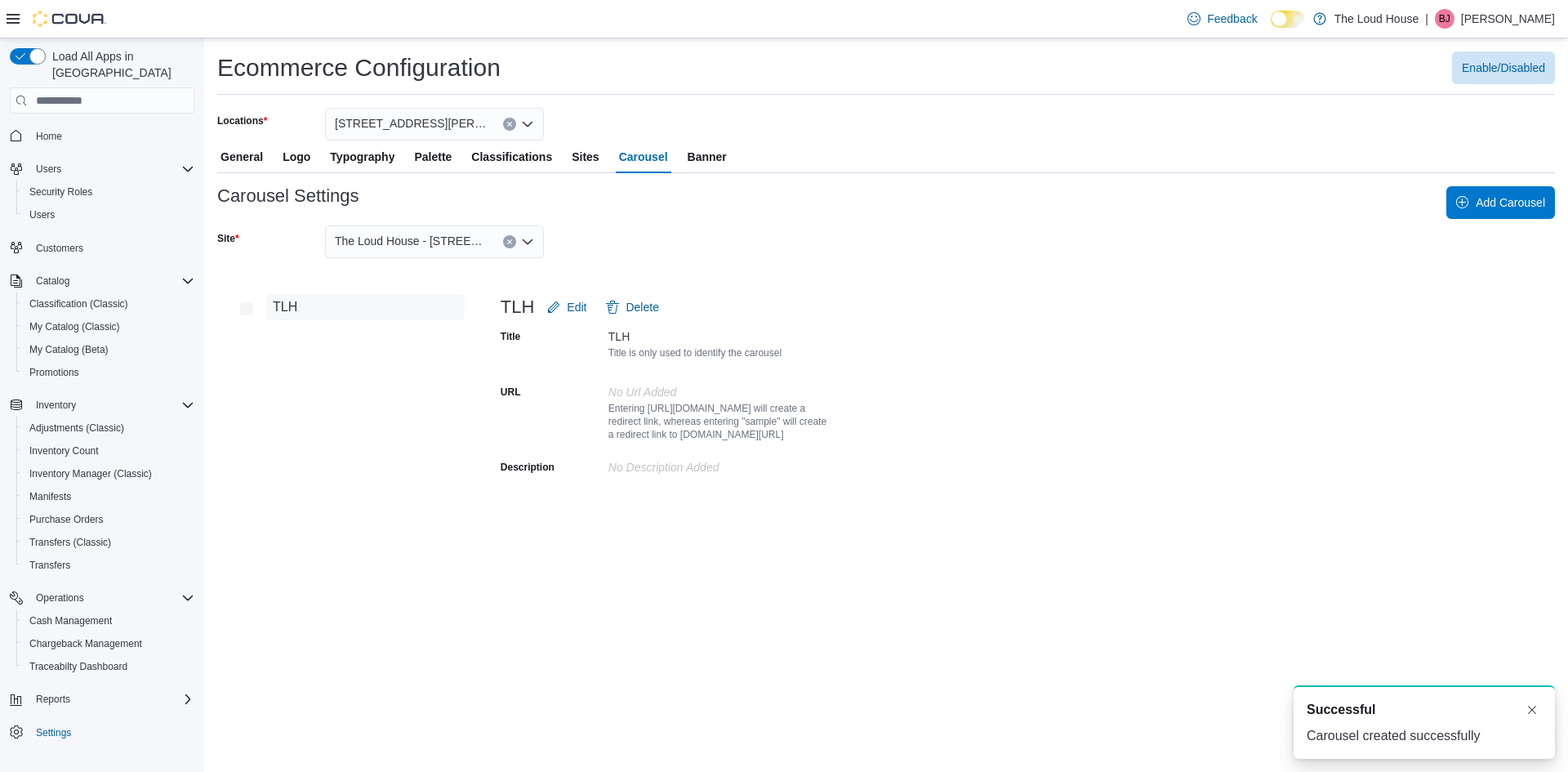
scroll to position [0, 0]
click at [599, 151] on span "Sites" at bounding box center [585, 156] width 27 height 33
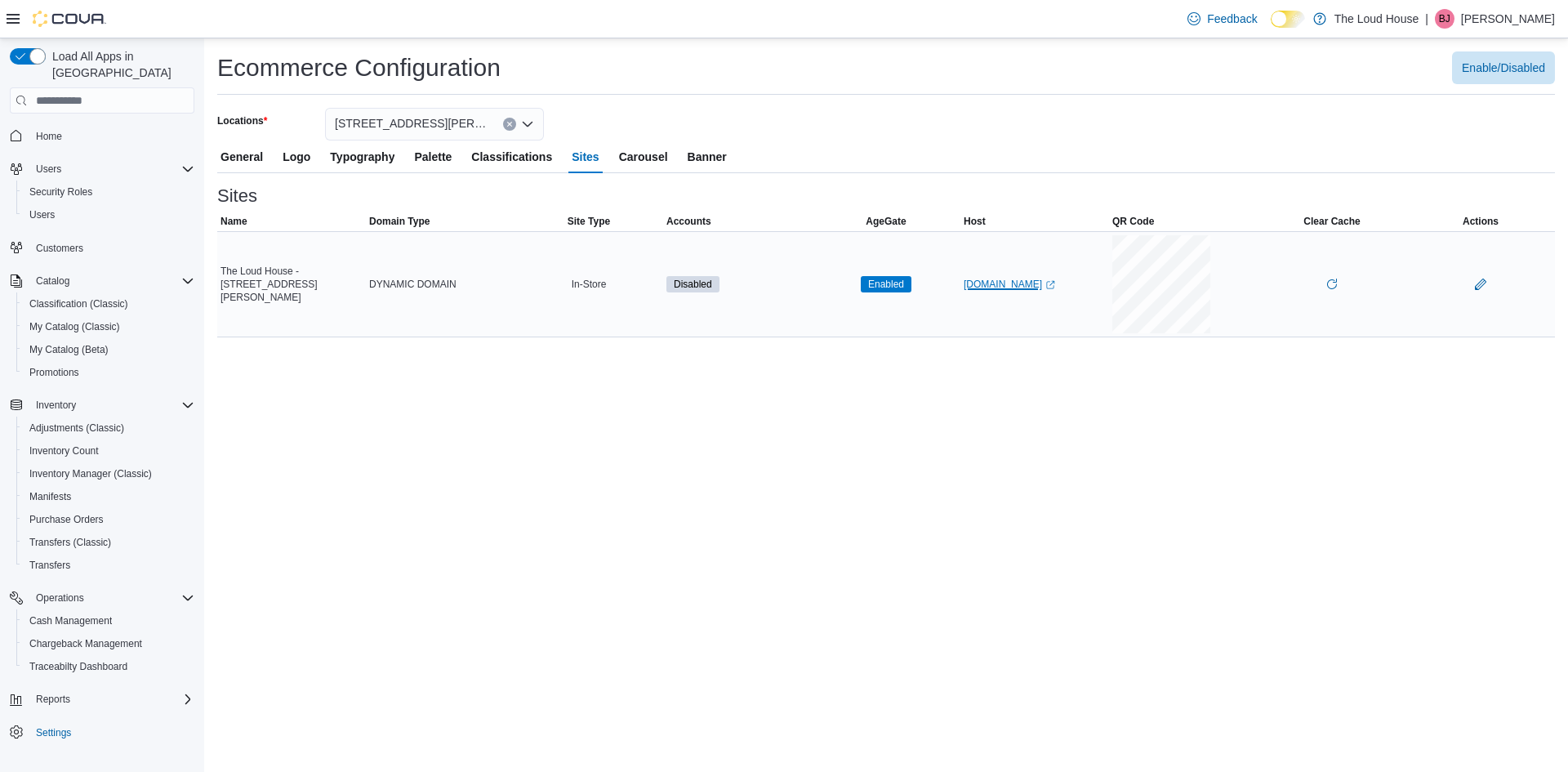
click at [981, 285] on link "[DOMAIN_NAME] (opens in a new tab or window)" at bounding box center [1009, 284] width 92 height 13
click at [964, 278] on link "[DOMAIN_NAME] (opens in a new tab or window)" at bounding box center [1009, 284] width 92 height 13
click at [248, 162] on span "General" at bounding box center [241, 156] width 43 height 33
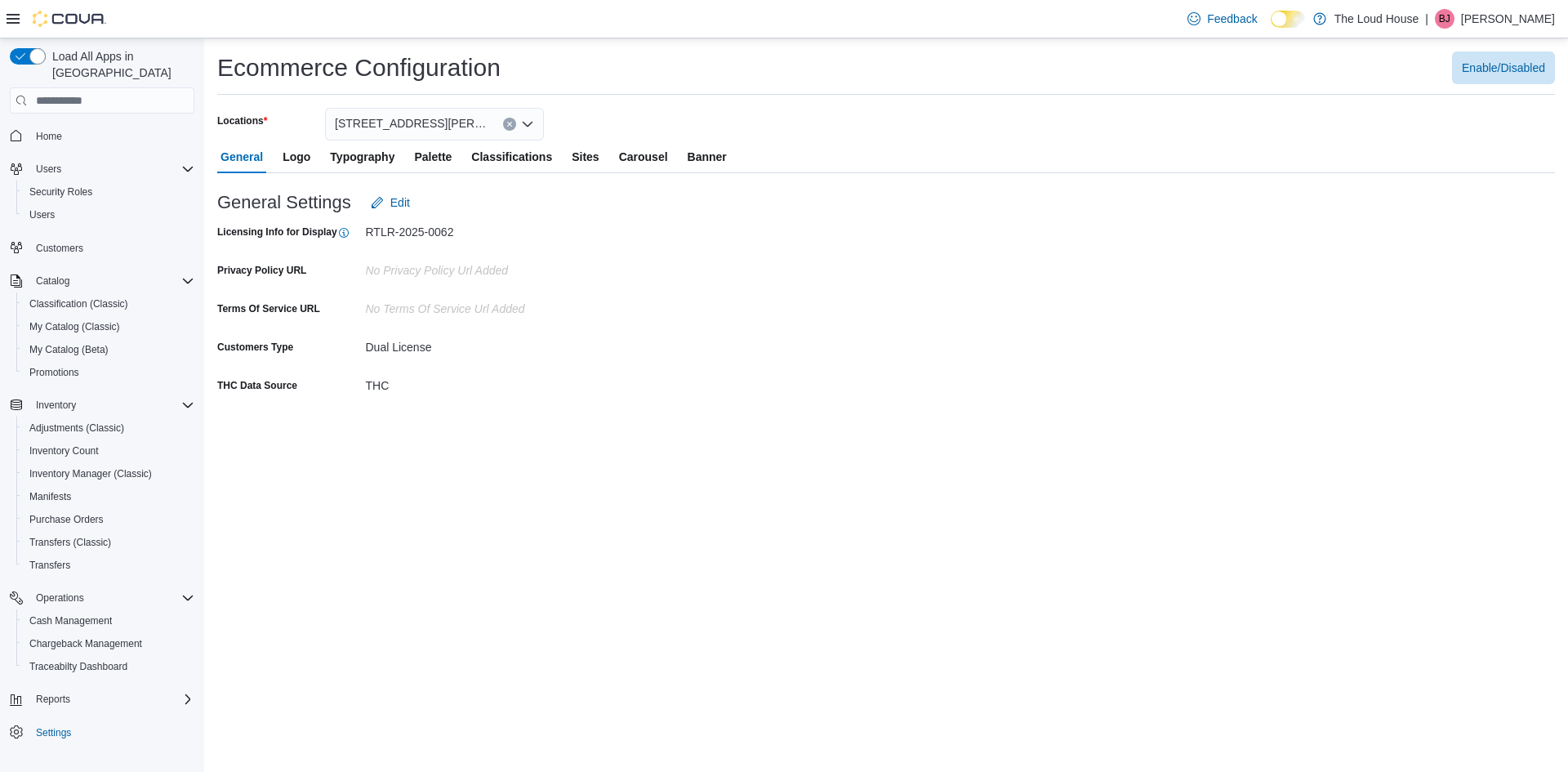
click at [408, 548] on div "Ecommerce Configuration Enable/Disabled Locations [STREET_ADDRESS][PERSON_NAME]…" at bounding box center [886, 405] width 1364 height 733
click at [389, 212] on span "Edit" at bounding box center [390, 202] width 39 height 33
select select "**********"
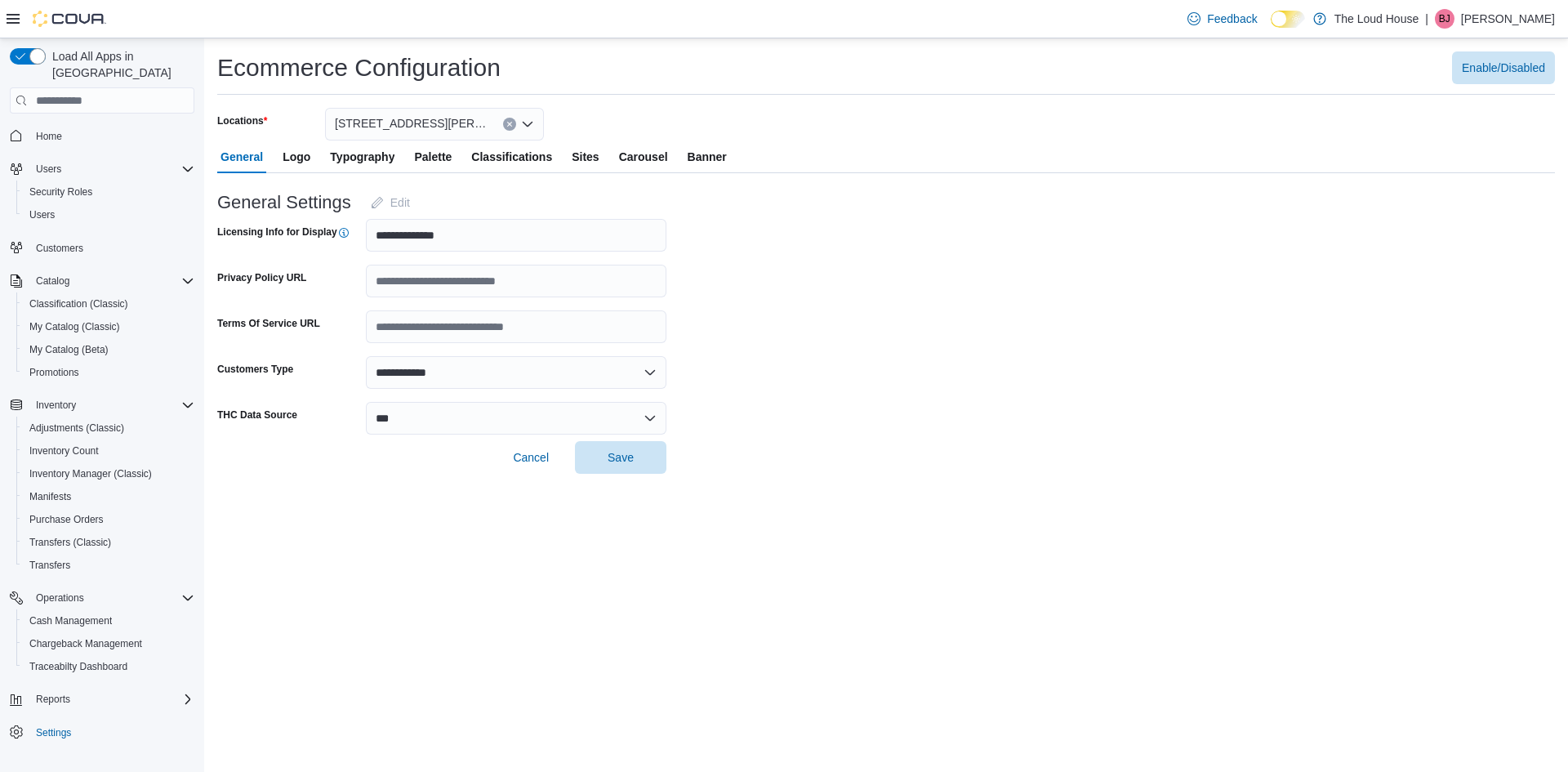
click at [304, 163] on span "Logo" at bounding box center [297, 156] width 28 height 33
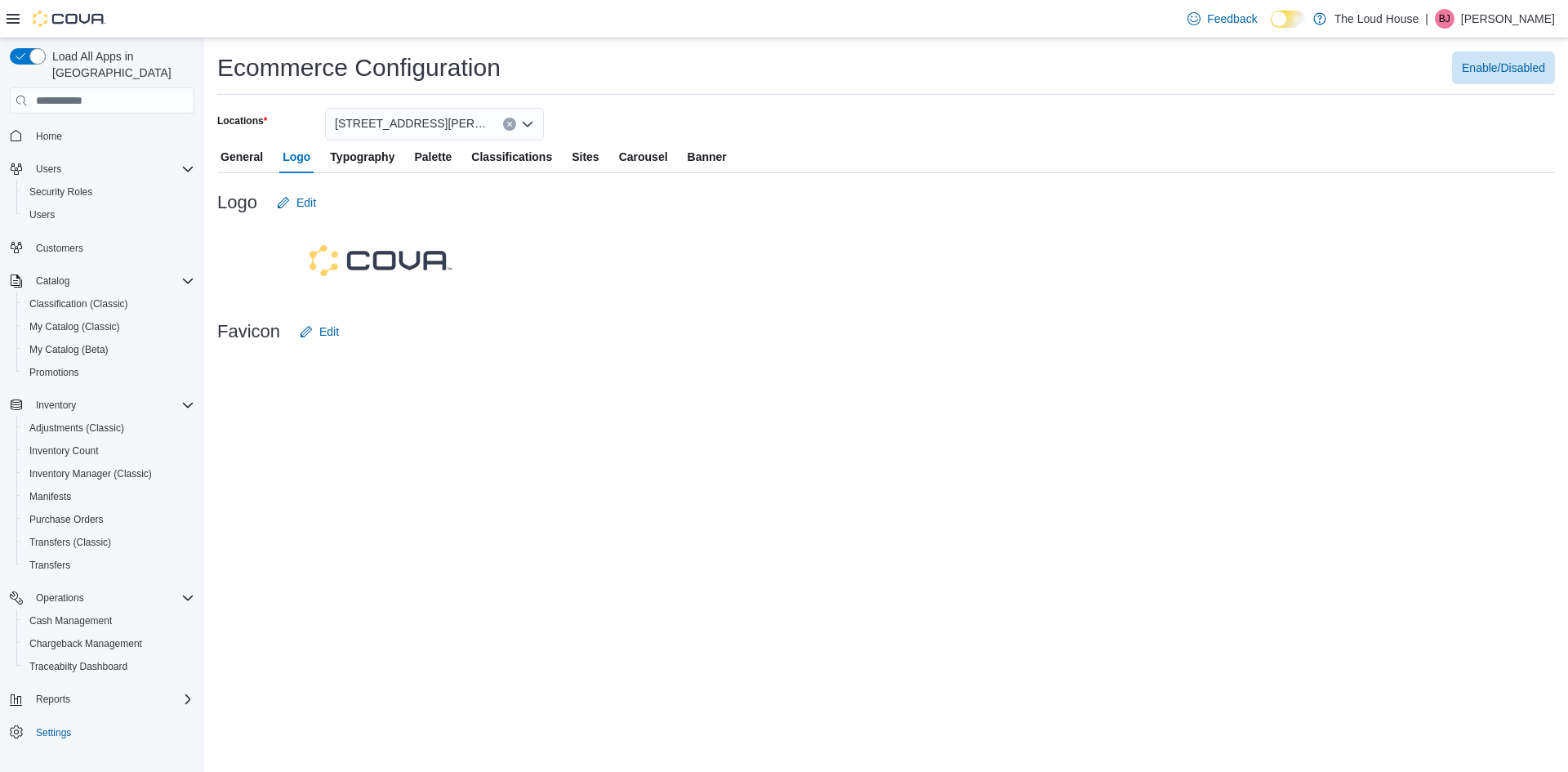
click at [349, 158] on span "Typography" at bounding box center [362, 156] width 65 height 33
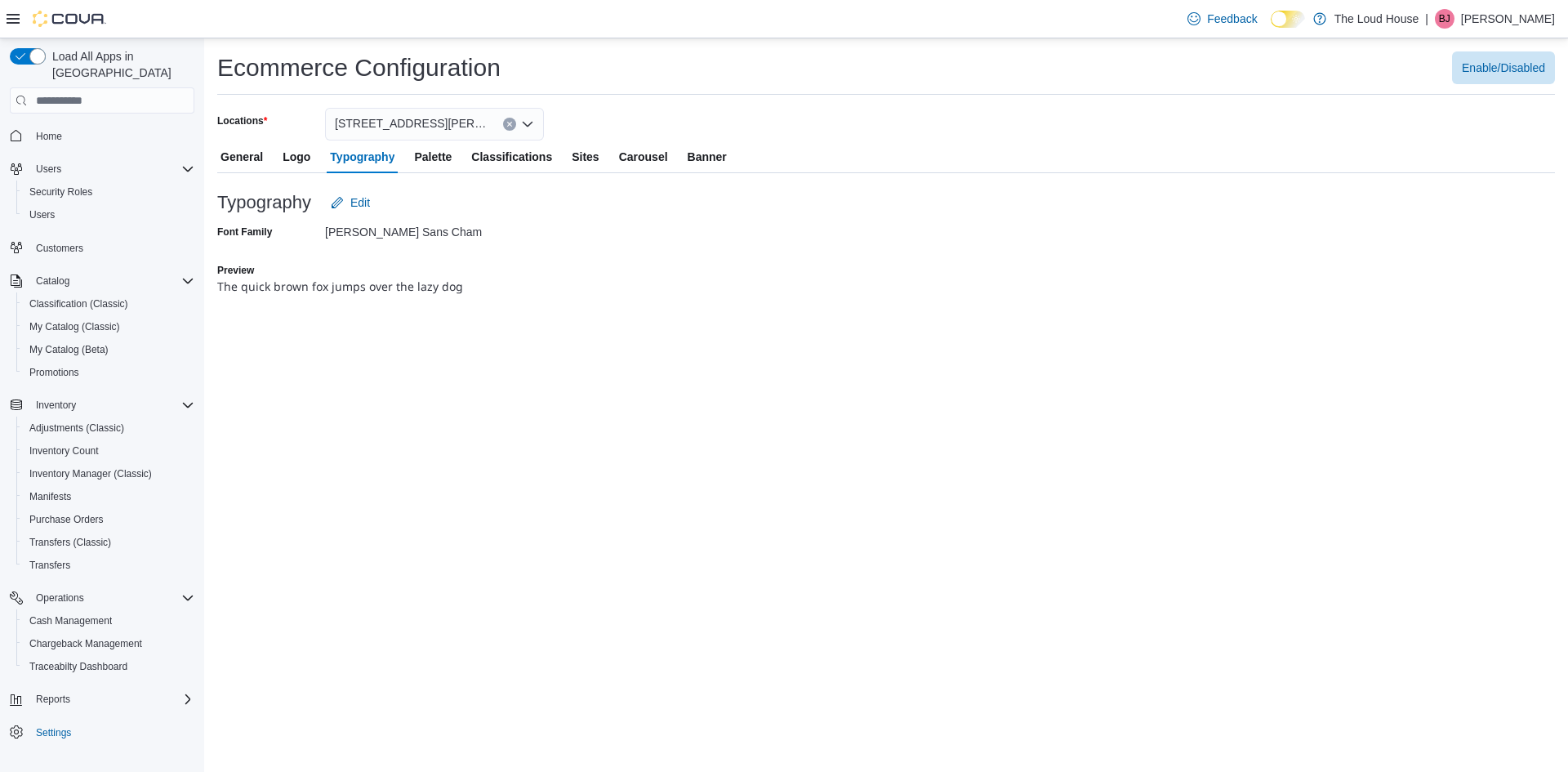
click at [437, 165] on span "Palette" at bounding box center [433, 156] width 38 height 33
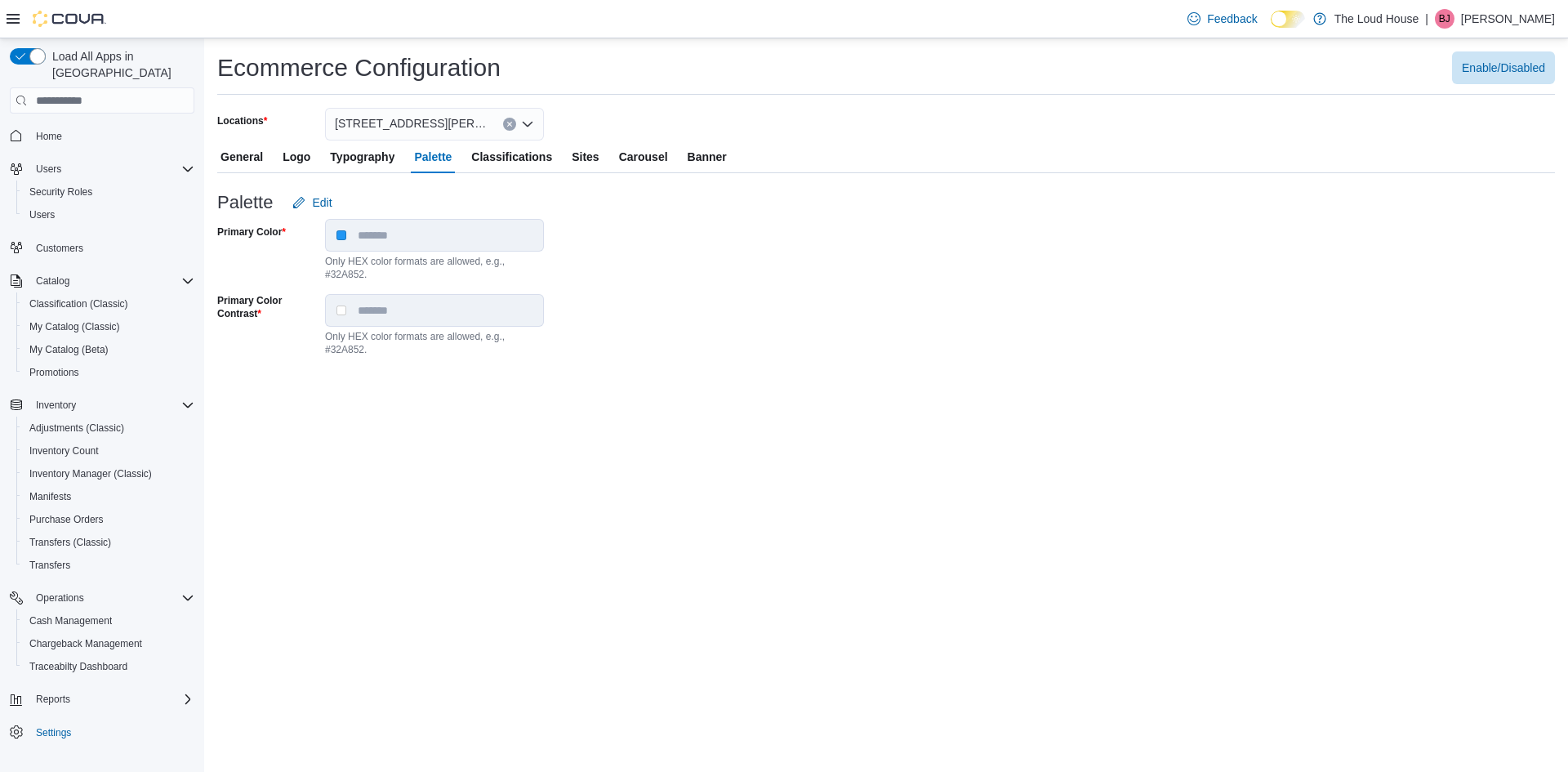
click at [492, 163] on span "Classifications" at bounding box center [511, 156] width 81 height 33
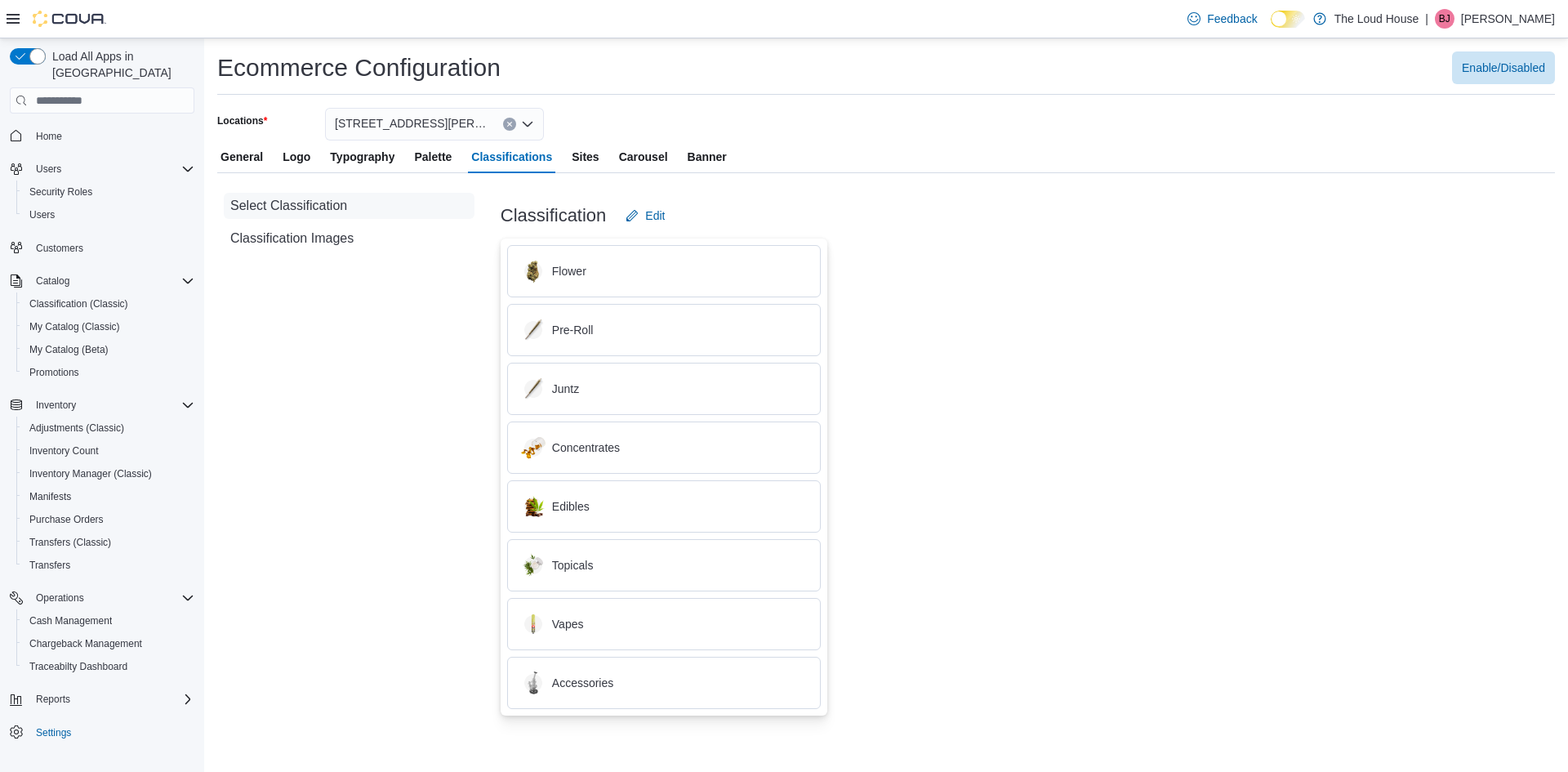
click at [619, 159] on div "General Logo Typography Palette Classifications Sites Carousel Banner" at bounding box center [886, 156] width 1338 height 33
click at [613, 158] on div "General Logo Typography Palette Classifications Sites Carousel Banner" at bounding box center [886, 156] width 1338 height 33
click at [602, 158] on button "Sites" at bounding box center [586, 156] width 34 height 33
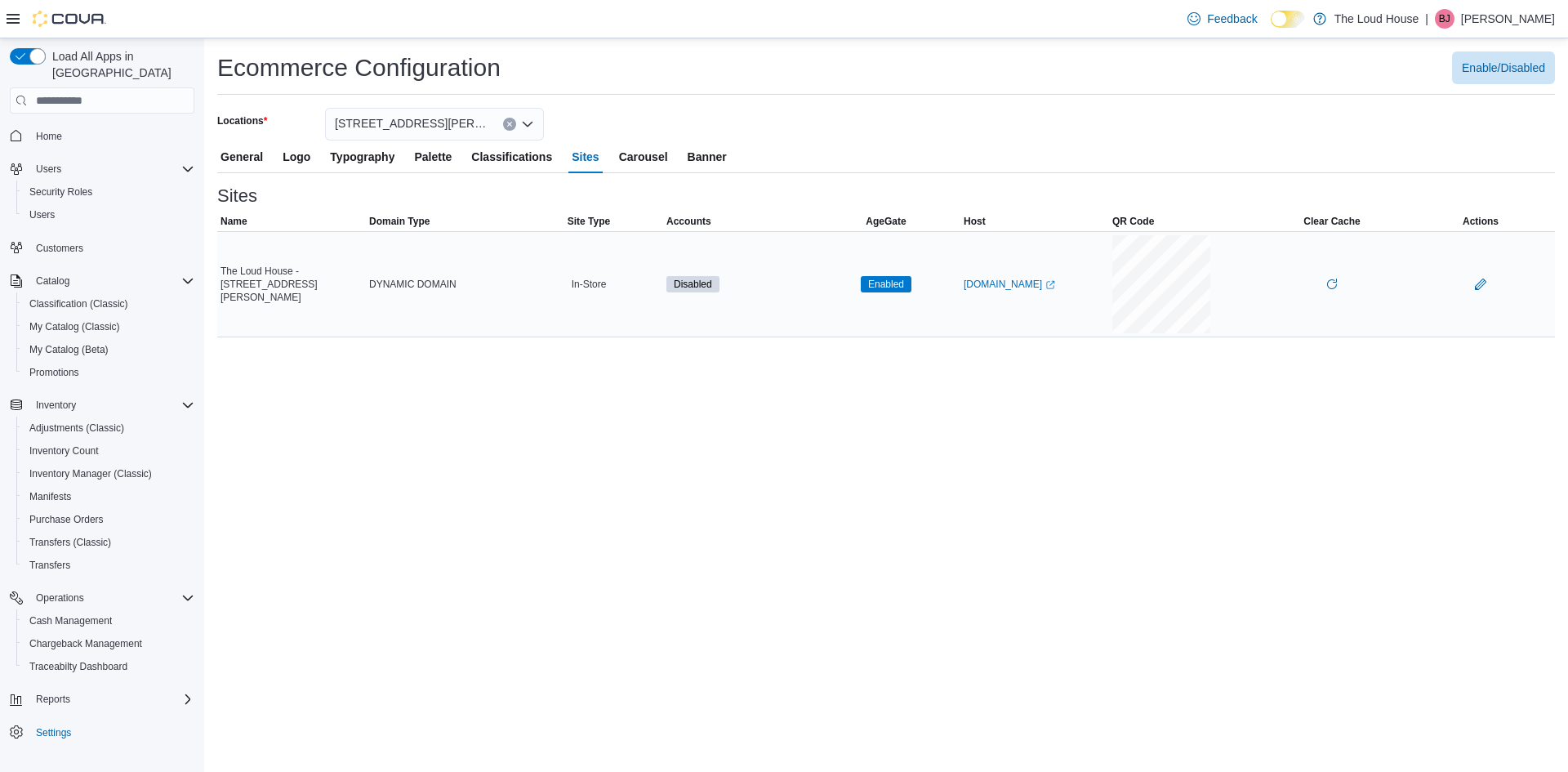
click at [700, 283] on span "Disabled" at bounding box center [692, 284] width 39 height 15
click at [1478, 72] on span "Enable/Disabled" at bounding box center [1503, 67] width 84 height 16
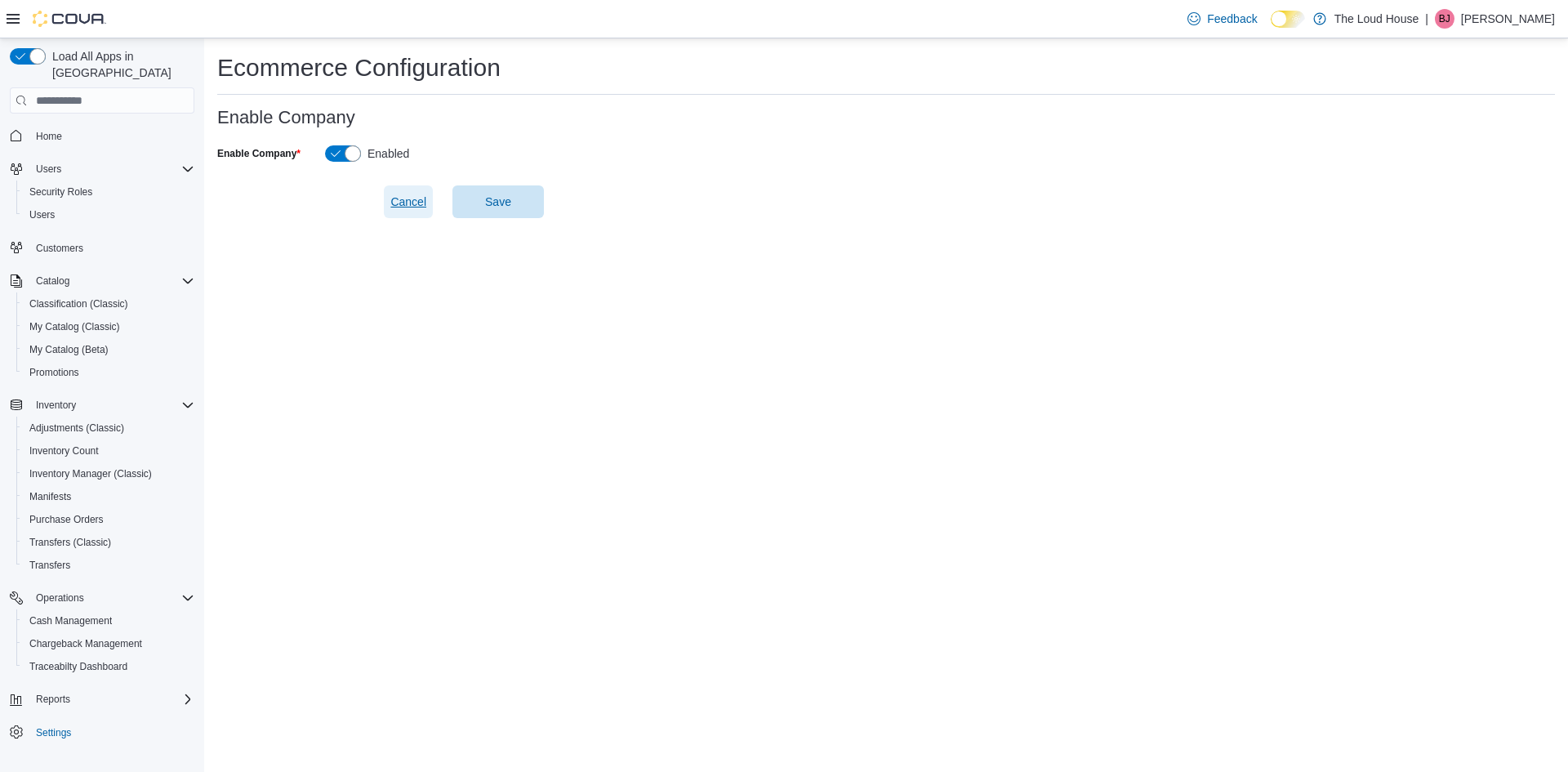
click at [402, 203] on span "Cancel" at bounding box center [408, 201] width 36 height 16
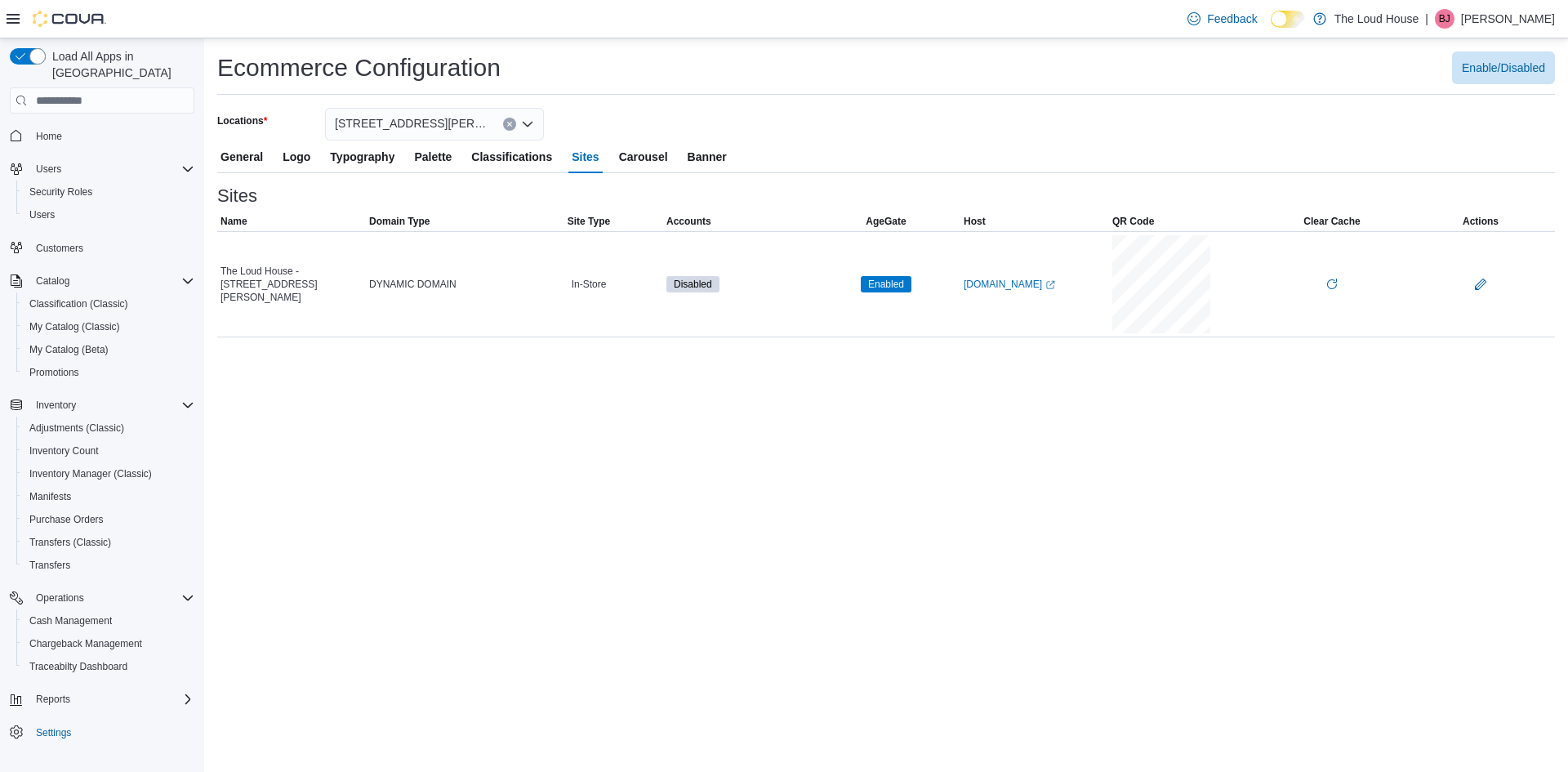
click at [533, 123] on icon "Open list of options" at bounding box center [527, 124] width 13 height 13
click at [443, 155] on span "The Loud House" at bounding box center [413, 151] width 85 height 16
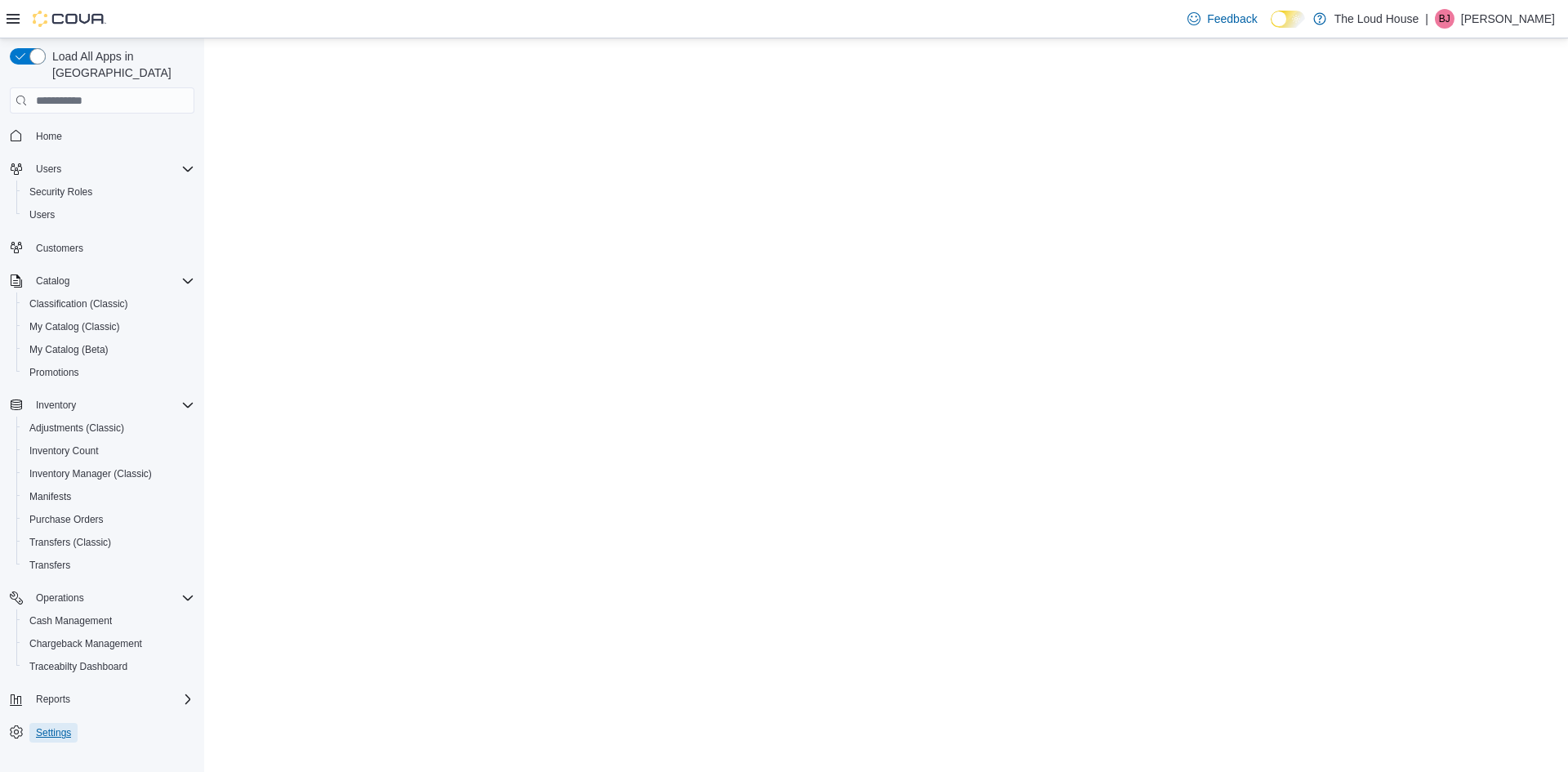
click at [46, 726] on span "Settings" at bounding box center [53, 732] width 35 height 13
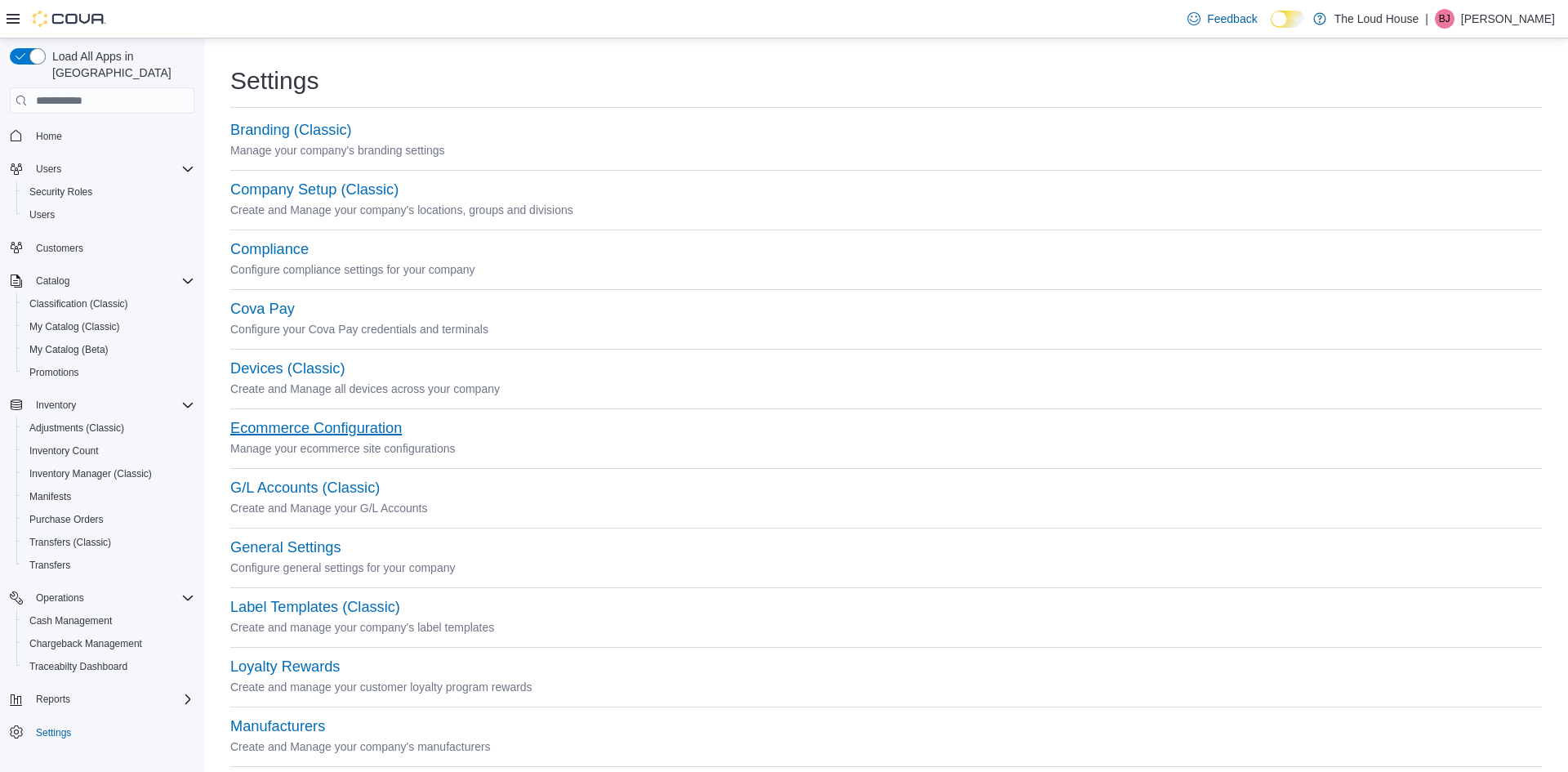
click at [296, 425] on button "Ecommerce Configuration" at bounding box center [316, 427] width 171 height 17
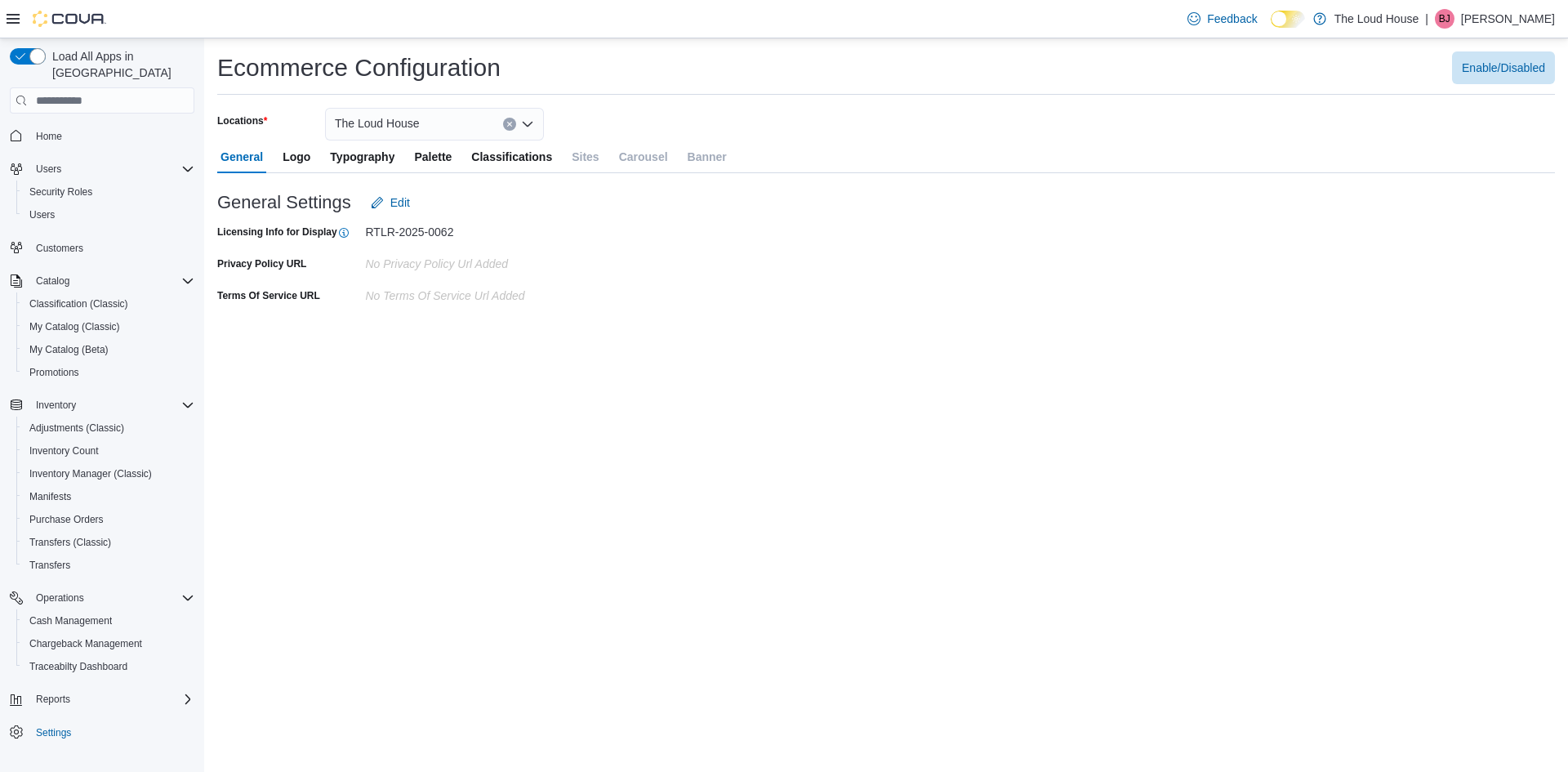
click at [293, 152] on span "Logo" at bounding box center [297, 156] width 28 height 33
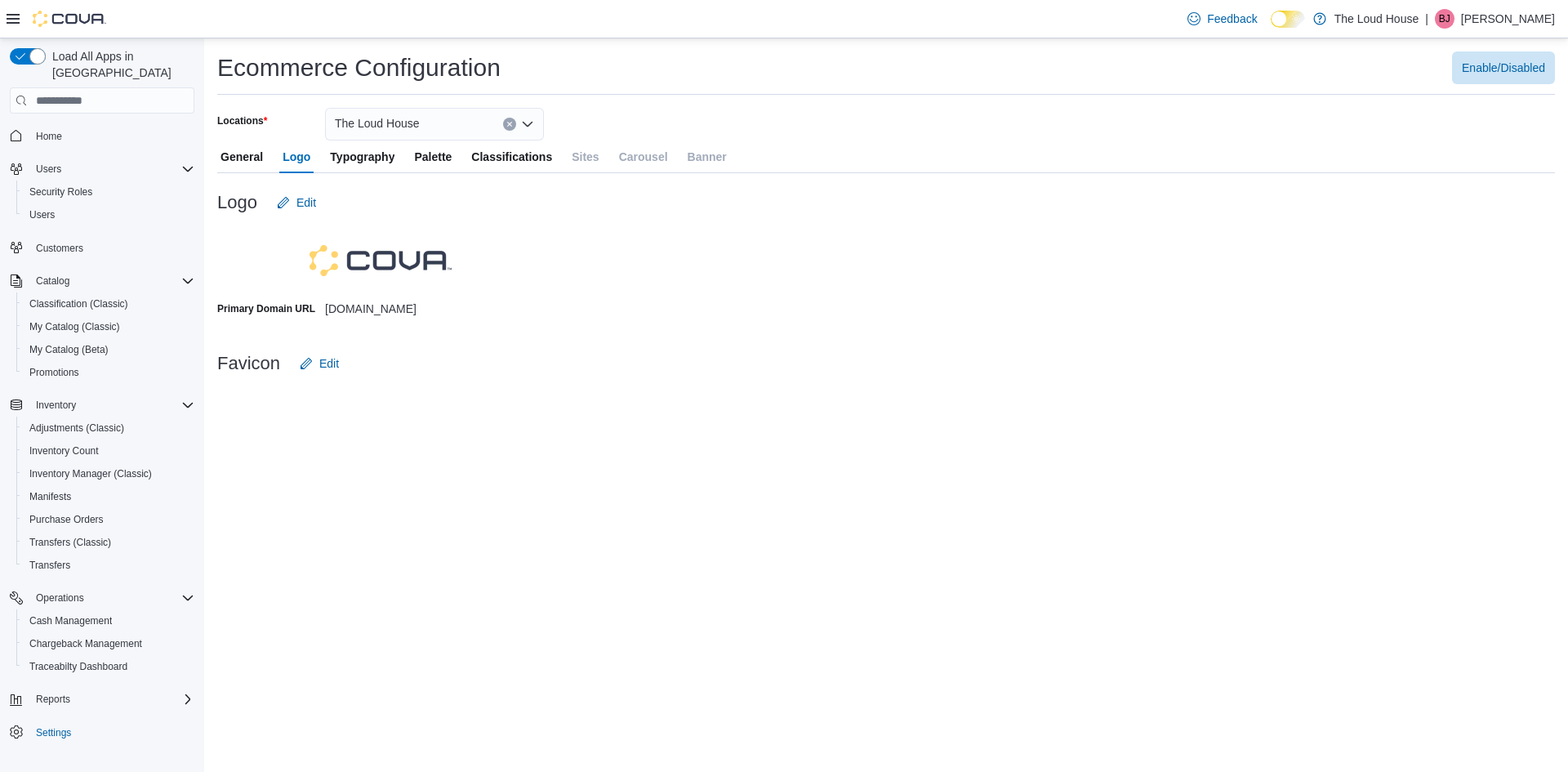
click at [338, 155] on span "Typography" at bounding box center [362, 156] width 65 height 33
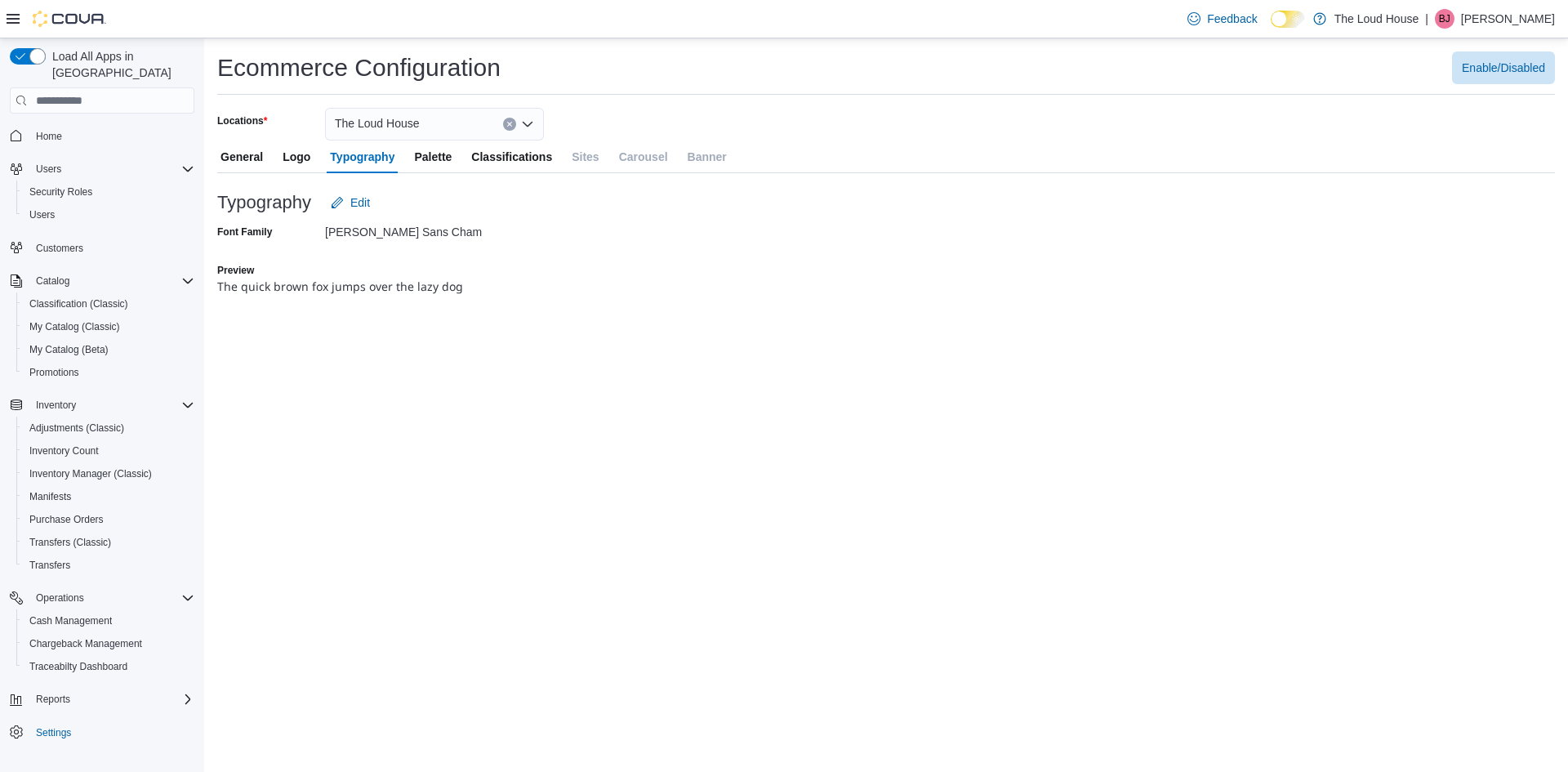
click at [451, 160] on span "Palette" at bounding box center [433, 156] width 38 height 33
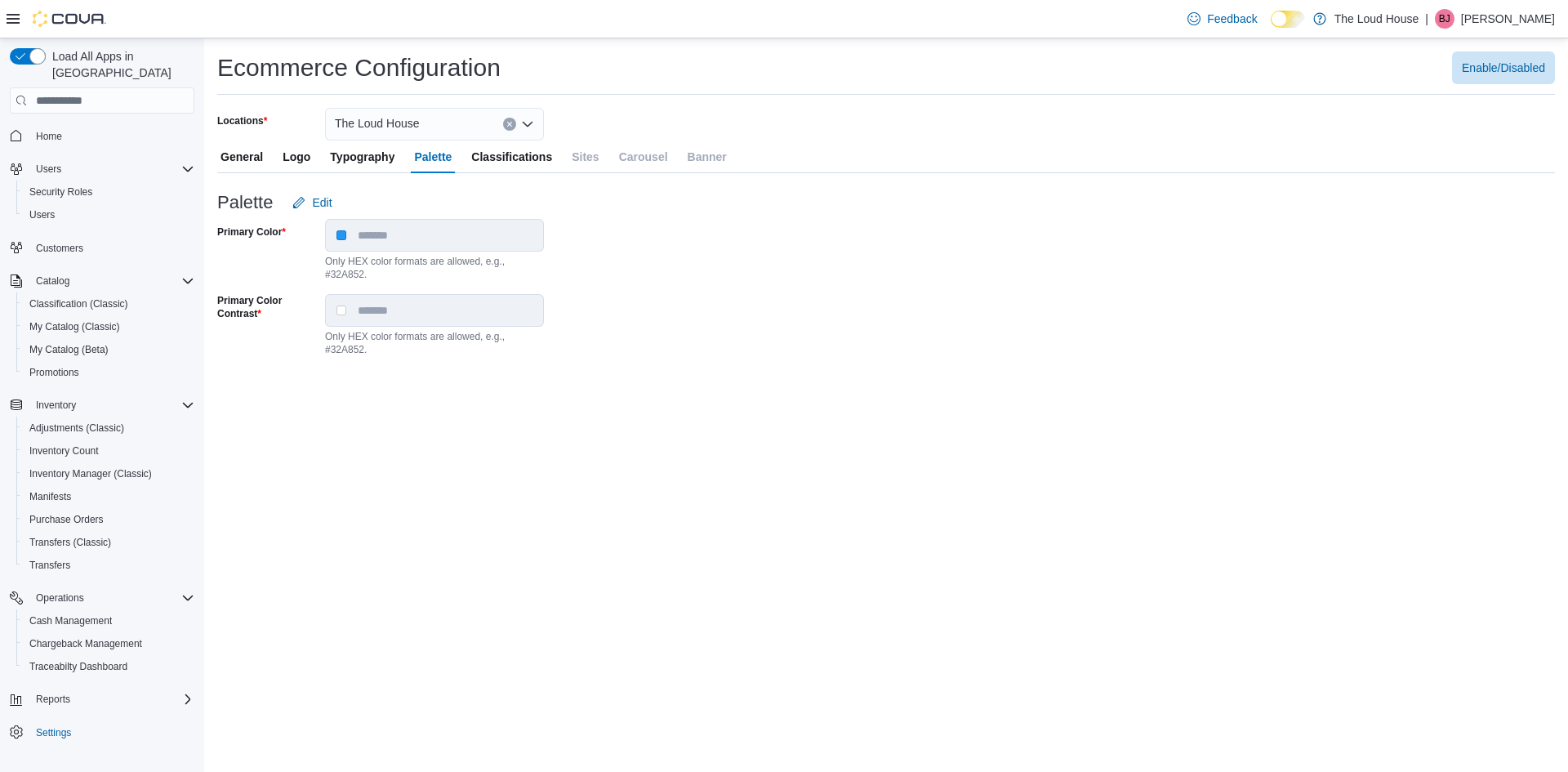
click at [513, 159] on span "Classifications" at bounding box center [511, 156] width 81 height 33
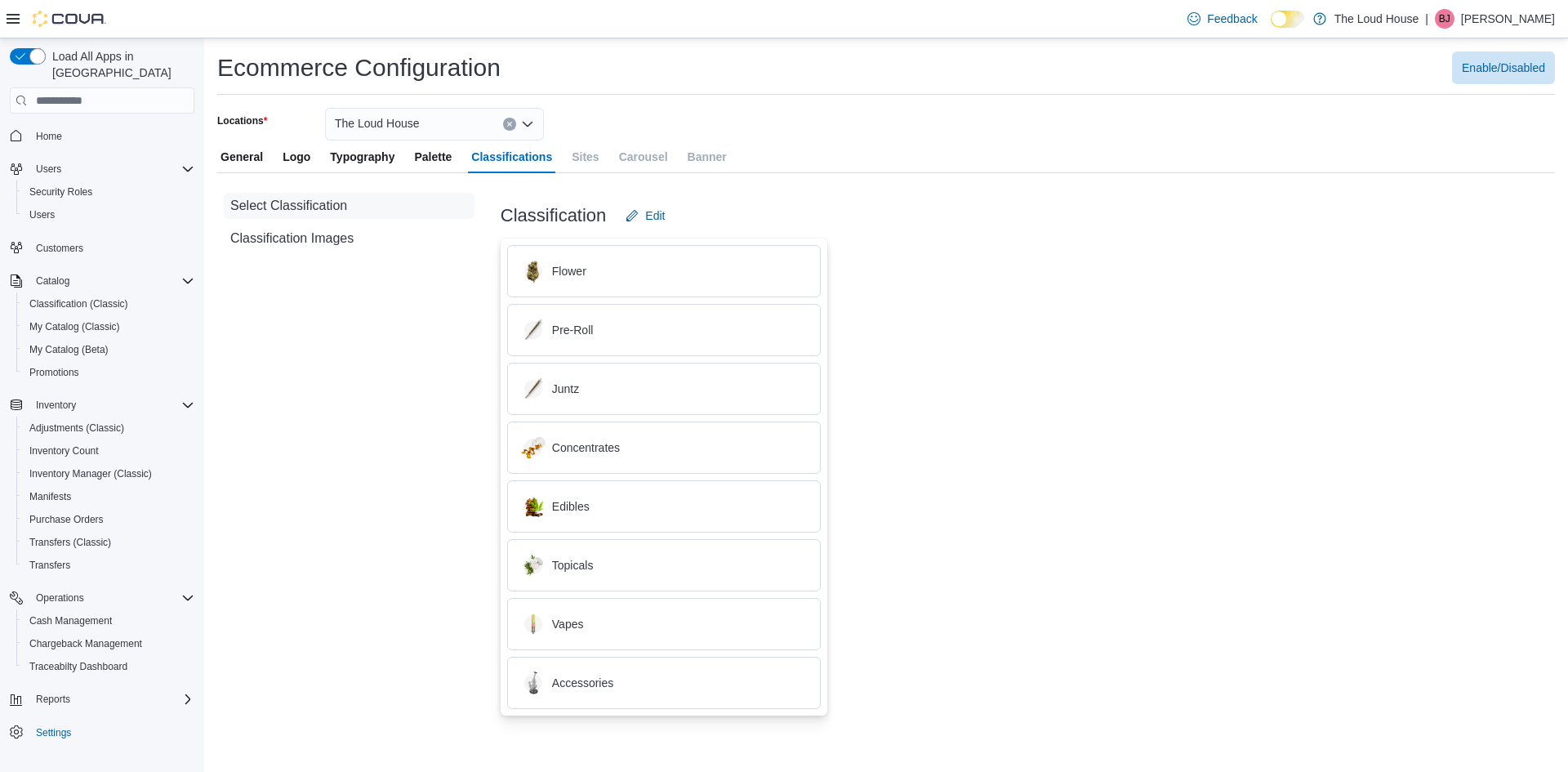
click at [241, 162] on span "General" at bounding box center [241, 156] width 43 height 33
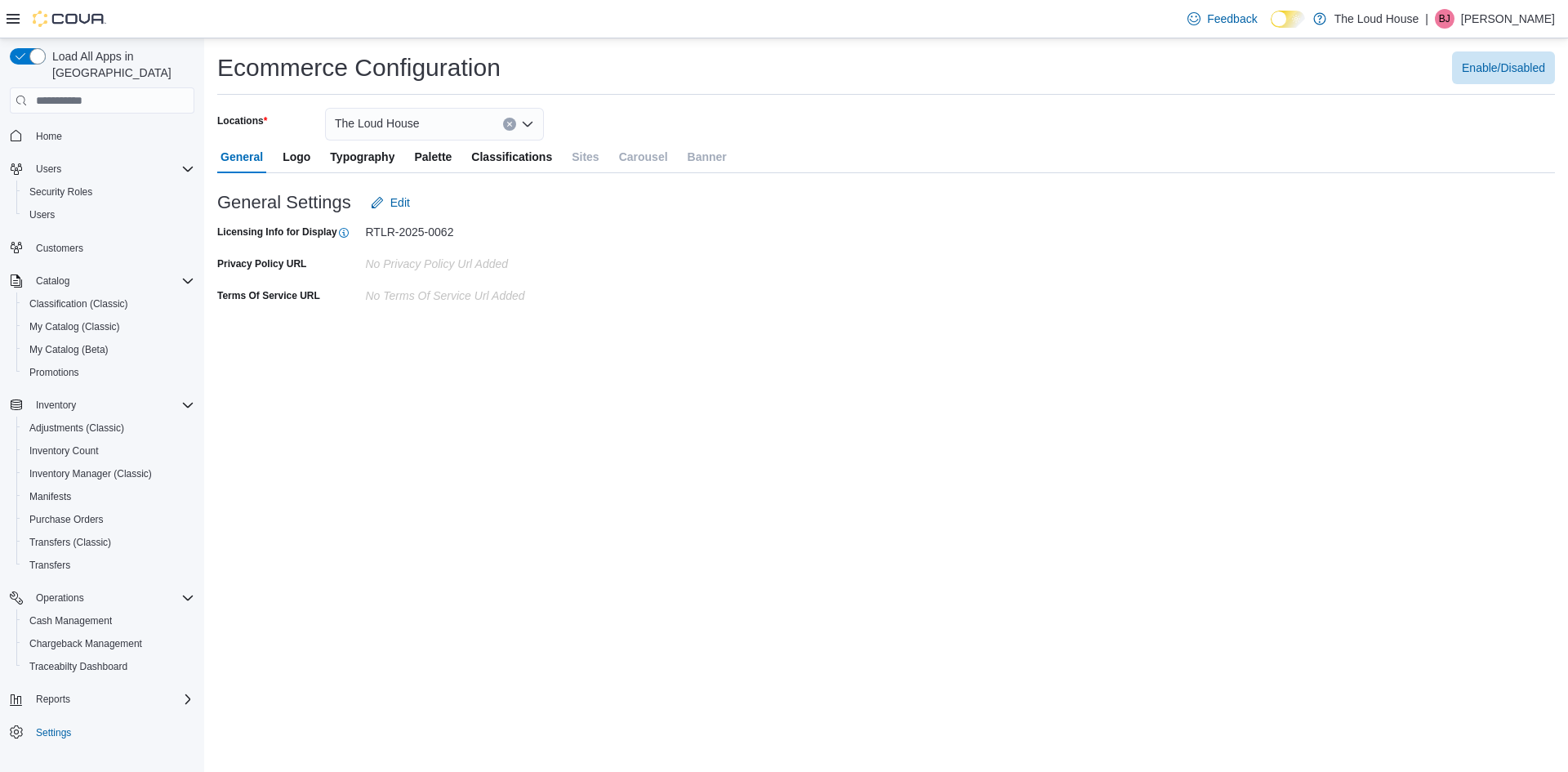
click at [532, 123] on icon "Open list of options" at bounding box center [528, 124] width 10 height 5
click at [411, 178] on span "[STREET_ADDRESS][PERSON_NAME]" at bounding box center [483, 175] width 207 height 16
click at [299, 162] on span "Logo" at bounding box center [297, 156] width 28 height 33
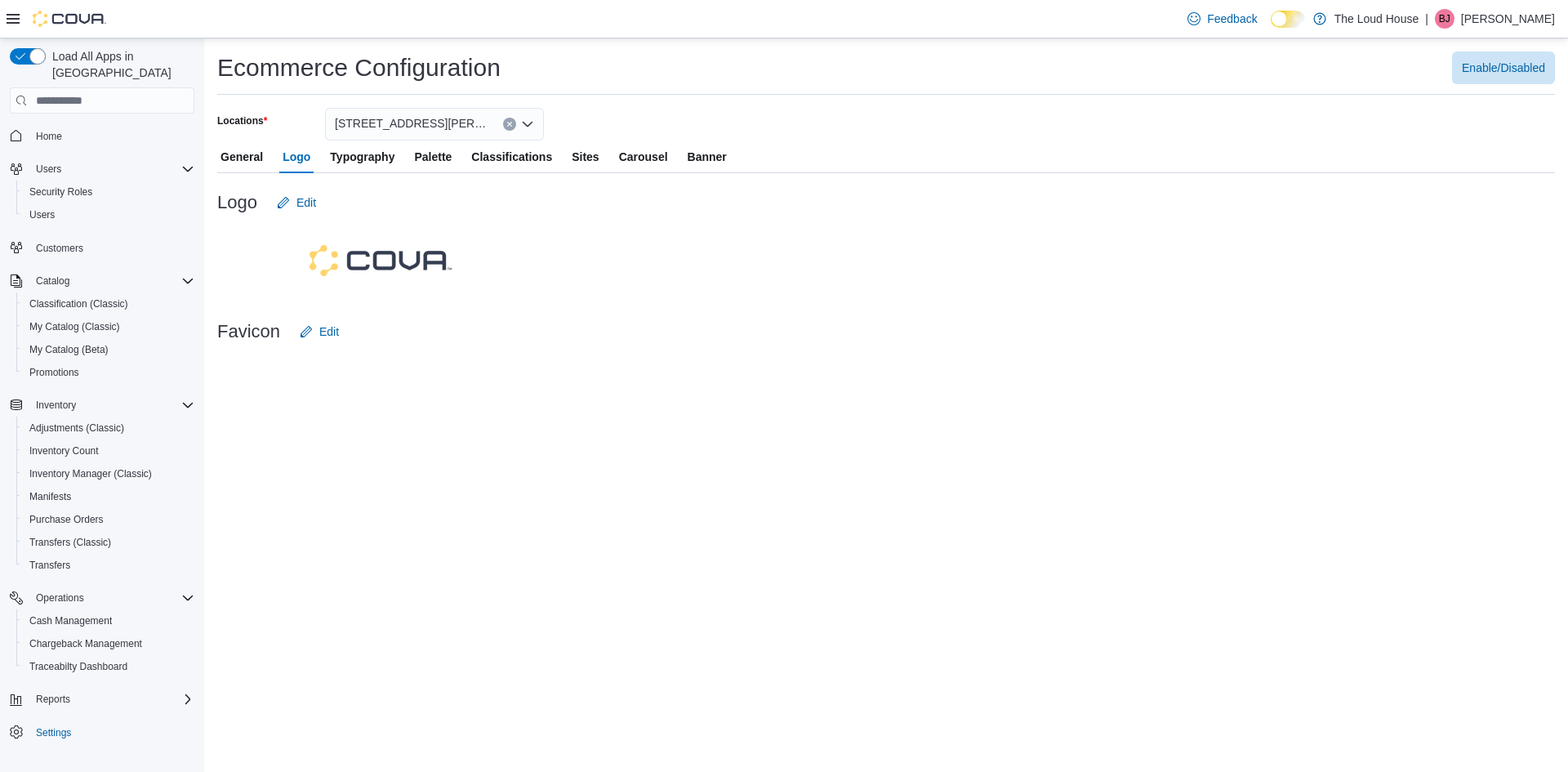
click at [357, 166] on span "Typography" at bounding box center [362, 156] width 65 height 33
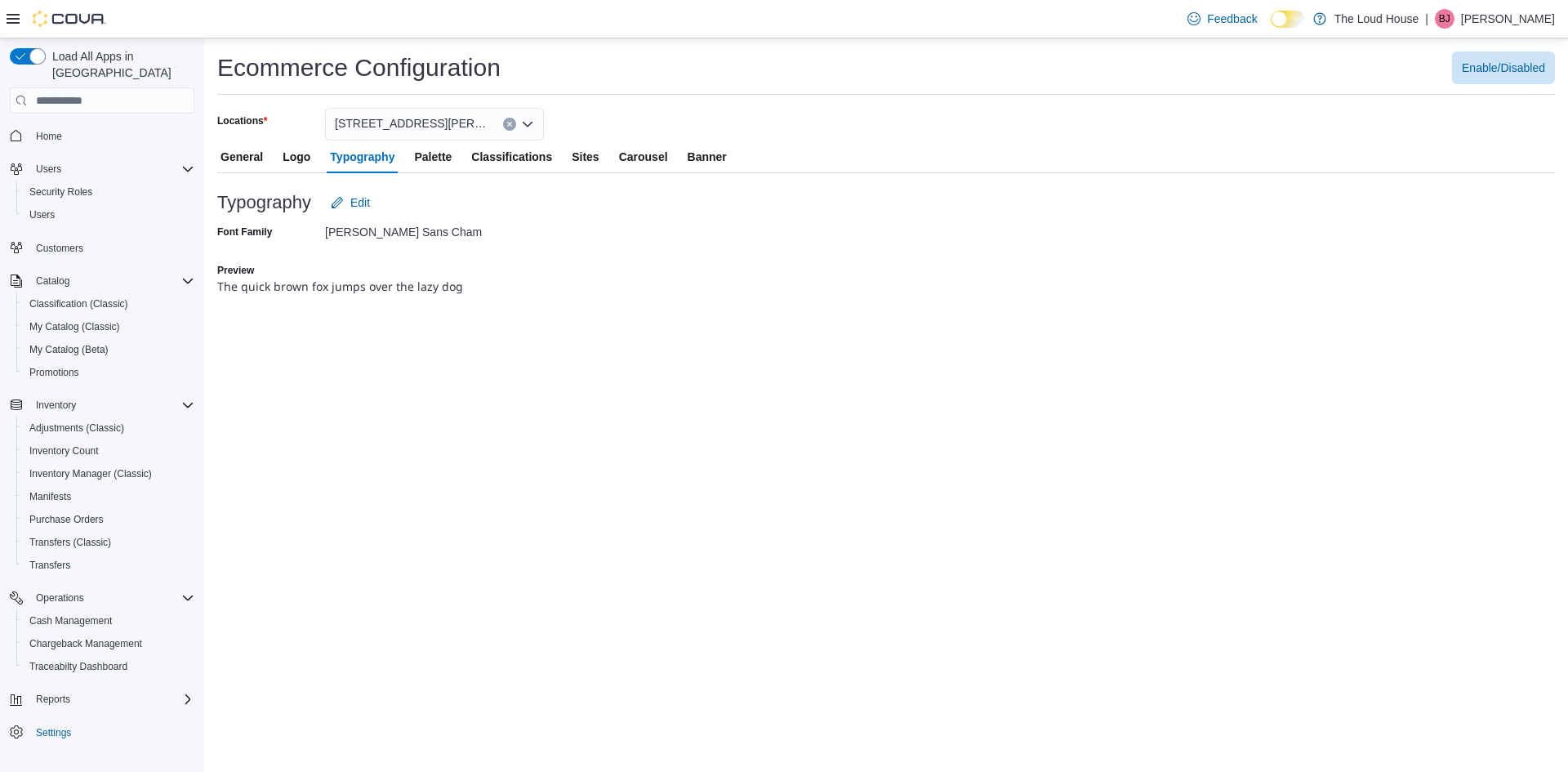
click at [419, 160] on span "Palette" at bounding box center [433, 156] width 38 height 33
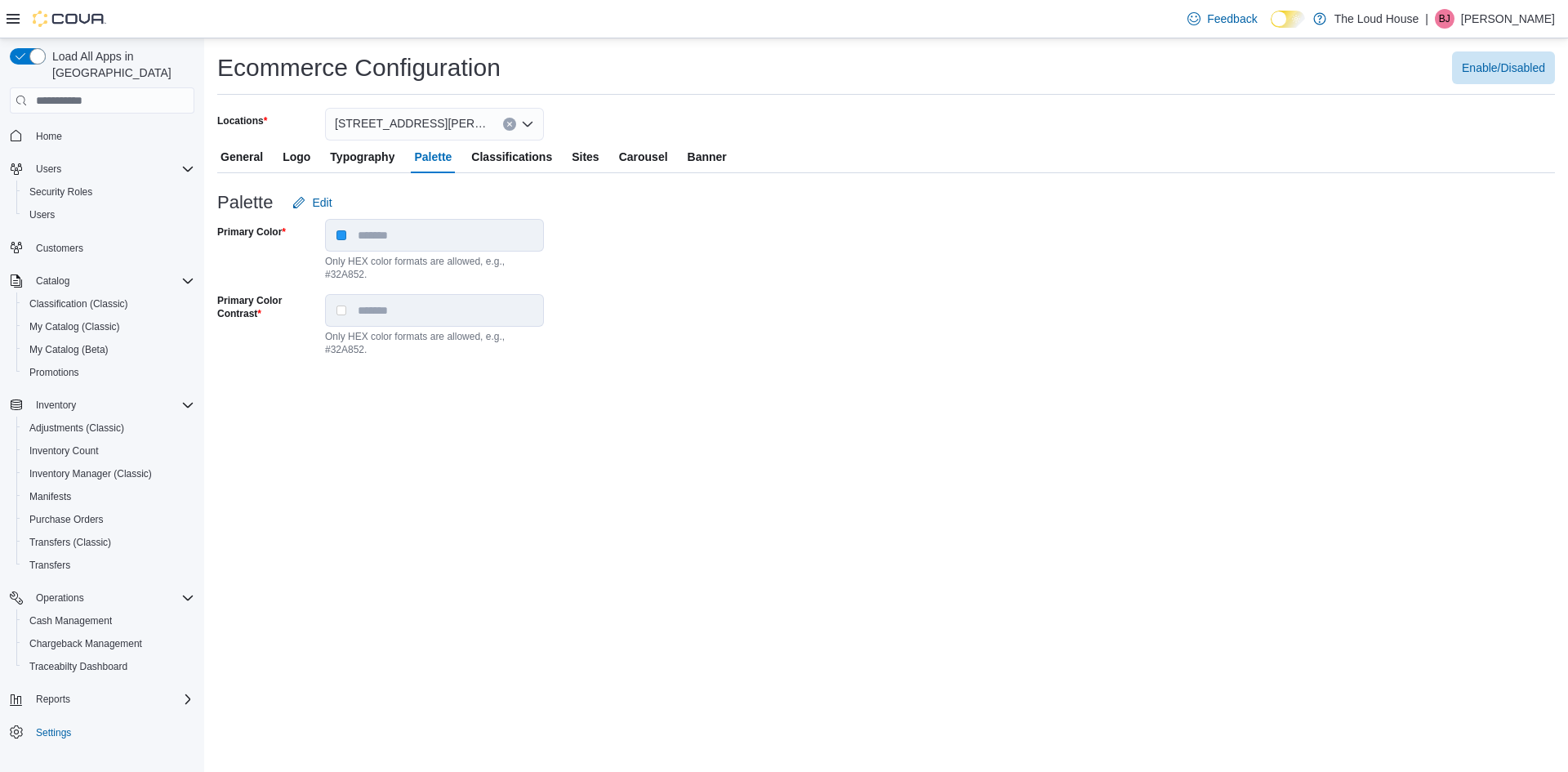
click at [573, 152] on div "General Logo Typography Palette Classifications Sites Carousel Banner" at bounding box center [886, 156] width 1338 height 33
click at [585, 155] on span "Sites" at bounding box center [585, 156] width 27 height 33
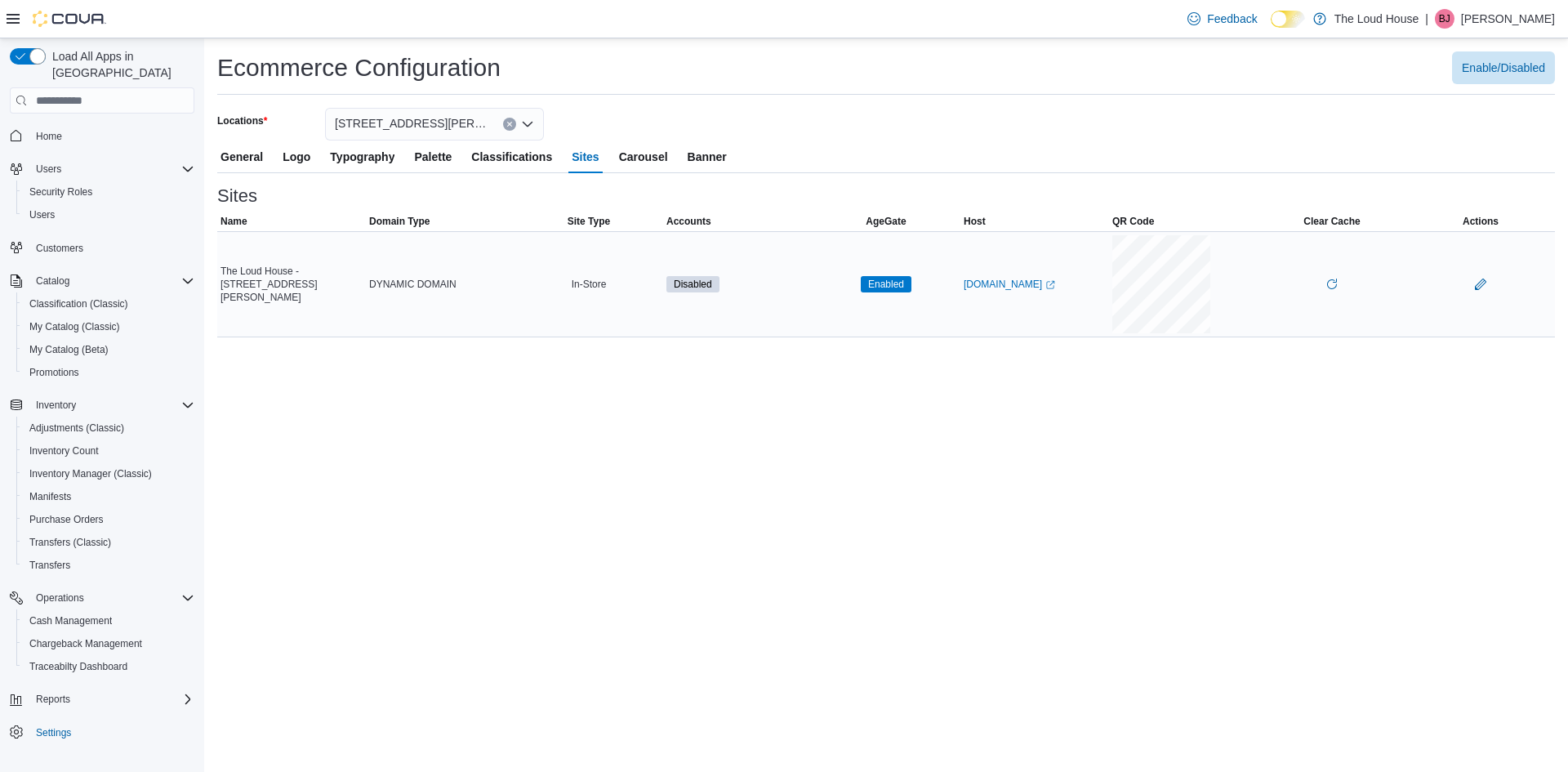
click at [405, 274] on div "DYNAMIC DOMAIN" at bounding box center [439, 284] width 148 height 20
click at [244, 156] on span "General" at bounding box center [241, 156] width 43 height 33
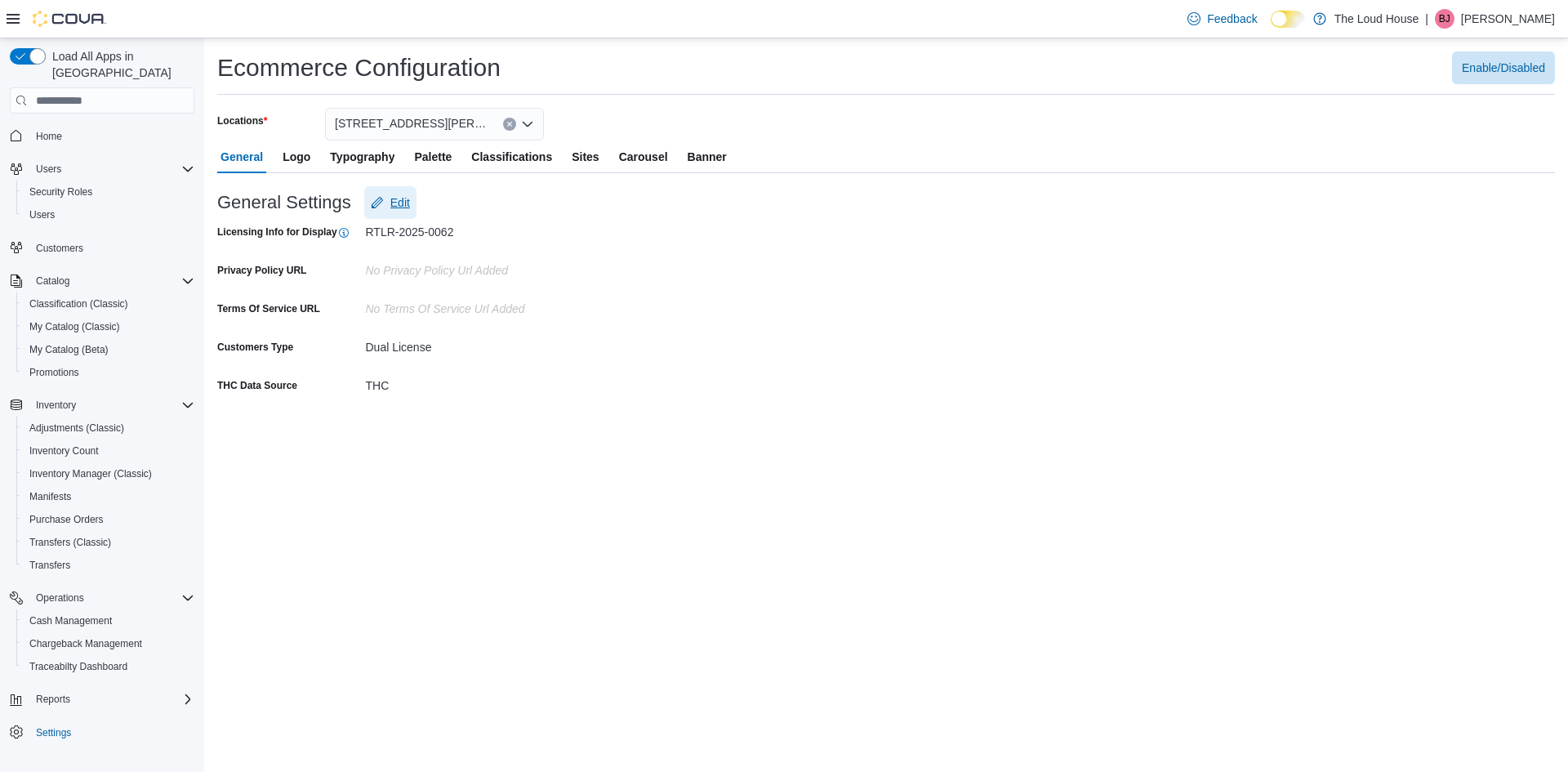
click at [392, 204] on span "Edit" at bounding box center [400, 202] width 20 height 16
select select "**********"
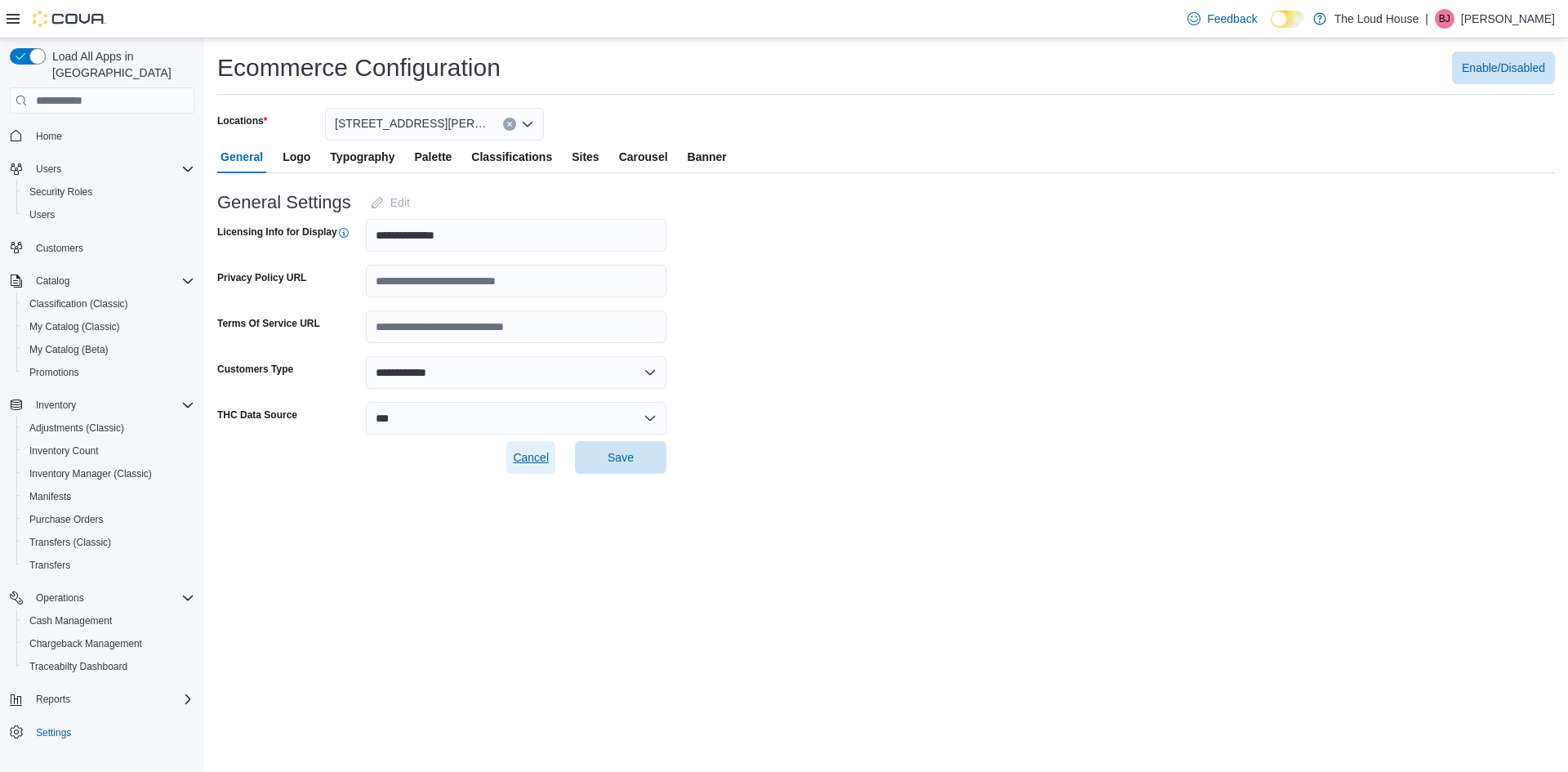
click at [536, 464] on span "Cancel" at bounding box center [531, 457] width 36 height 16
